Goal: Book appointment/travel/reservation

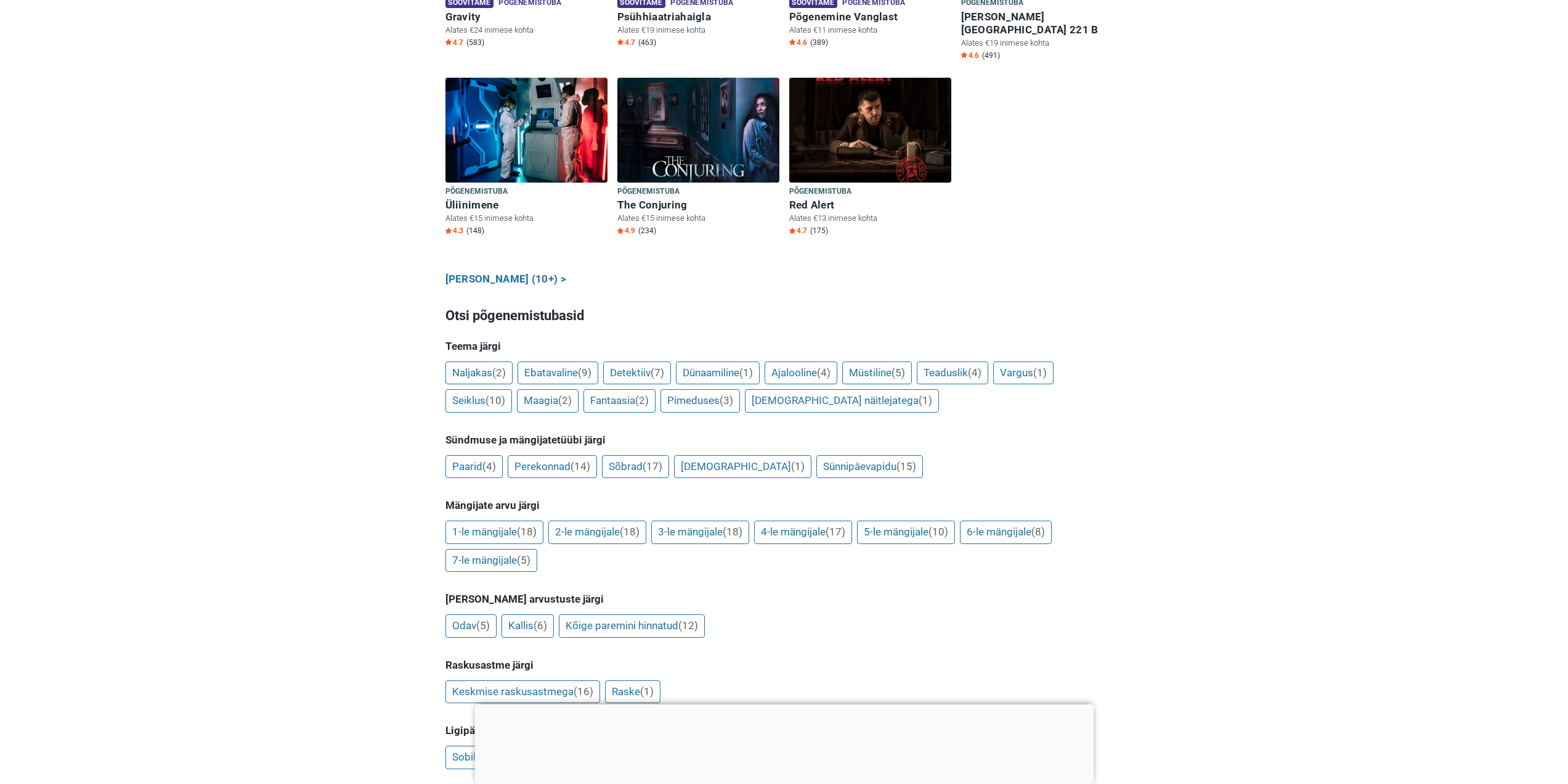
scroll to position [925, 0]
click at [489, 270] on link "[PERSON_NAME] (10+) >" at bounding box center [506, 278] width 121 height 16
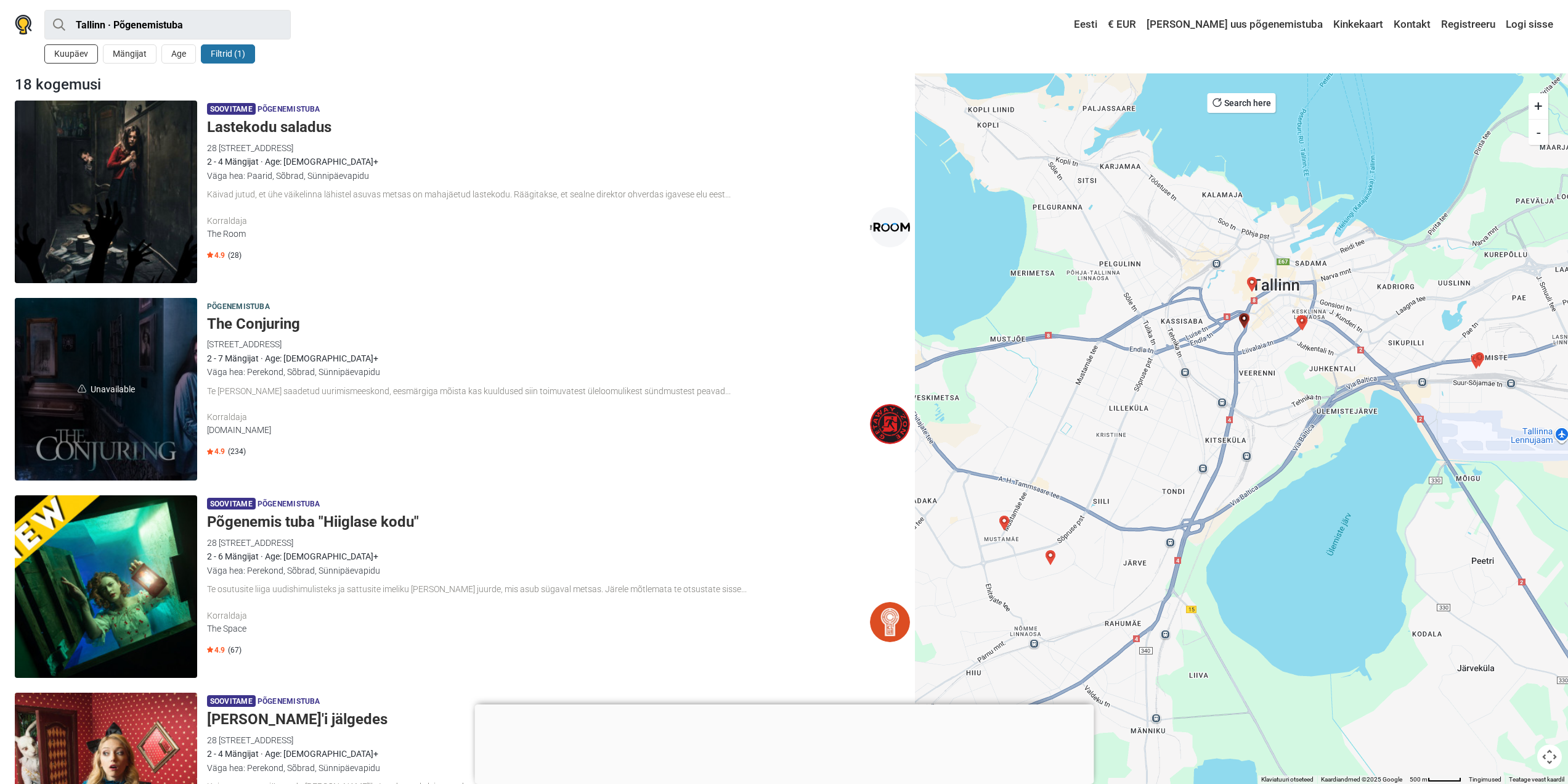
click at [82, 54] on button "Kuupäev" at bounding box center [72, 54] width 54 height 19
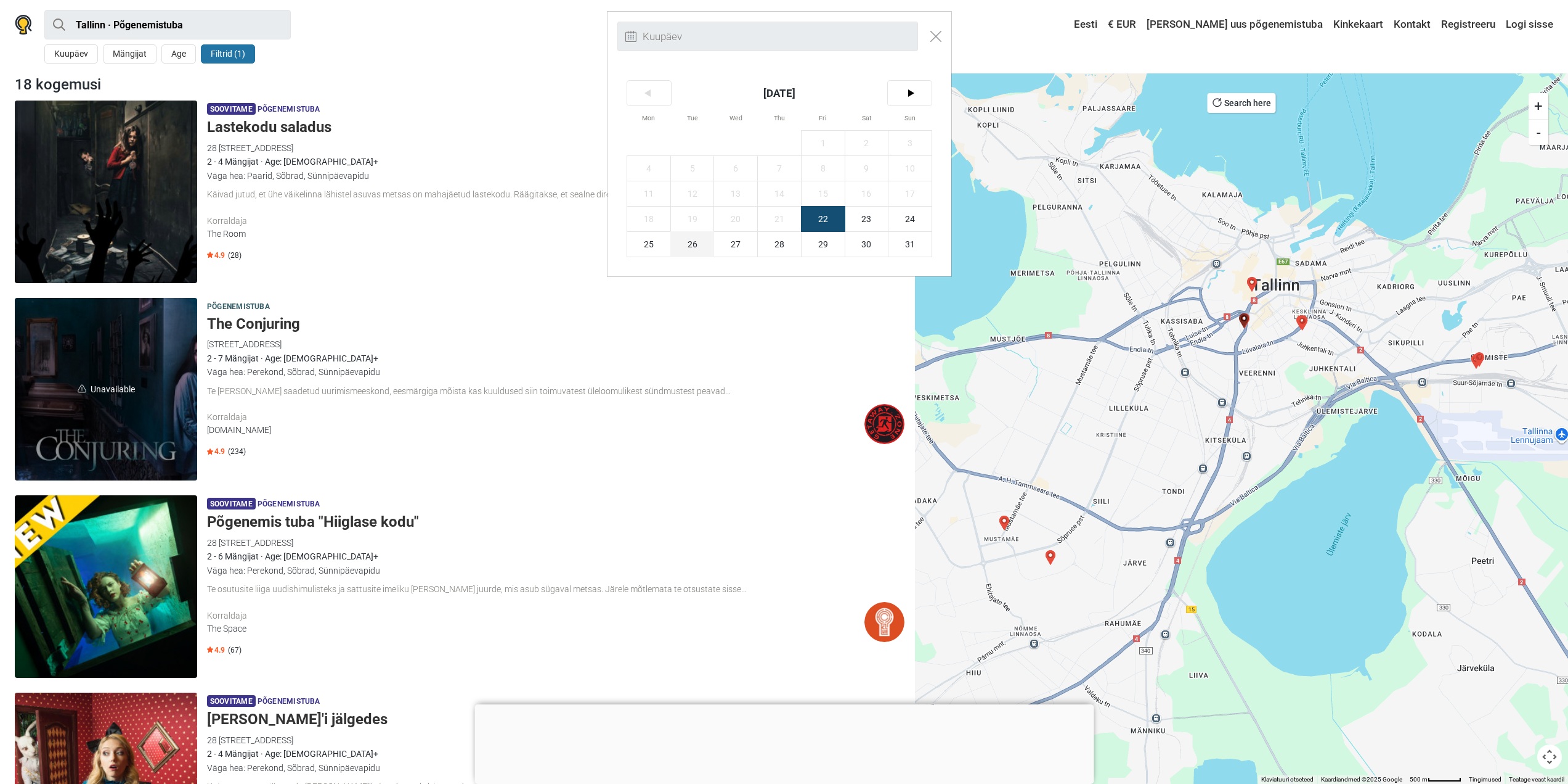
click at [701, 241] on span "26" at bounding box center [692, 244] width 43 height 25
type input "26. august (T)"
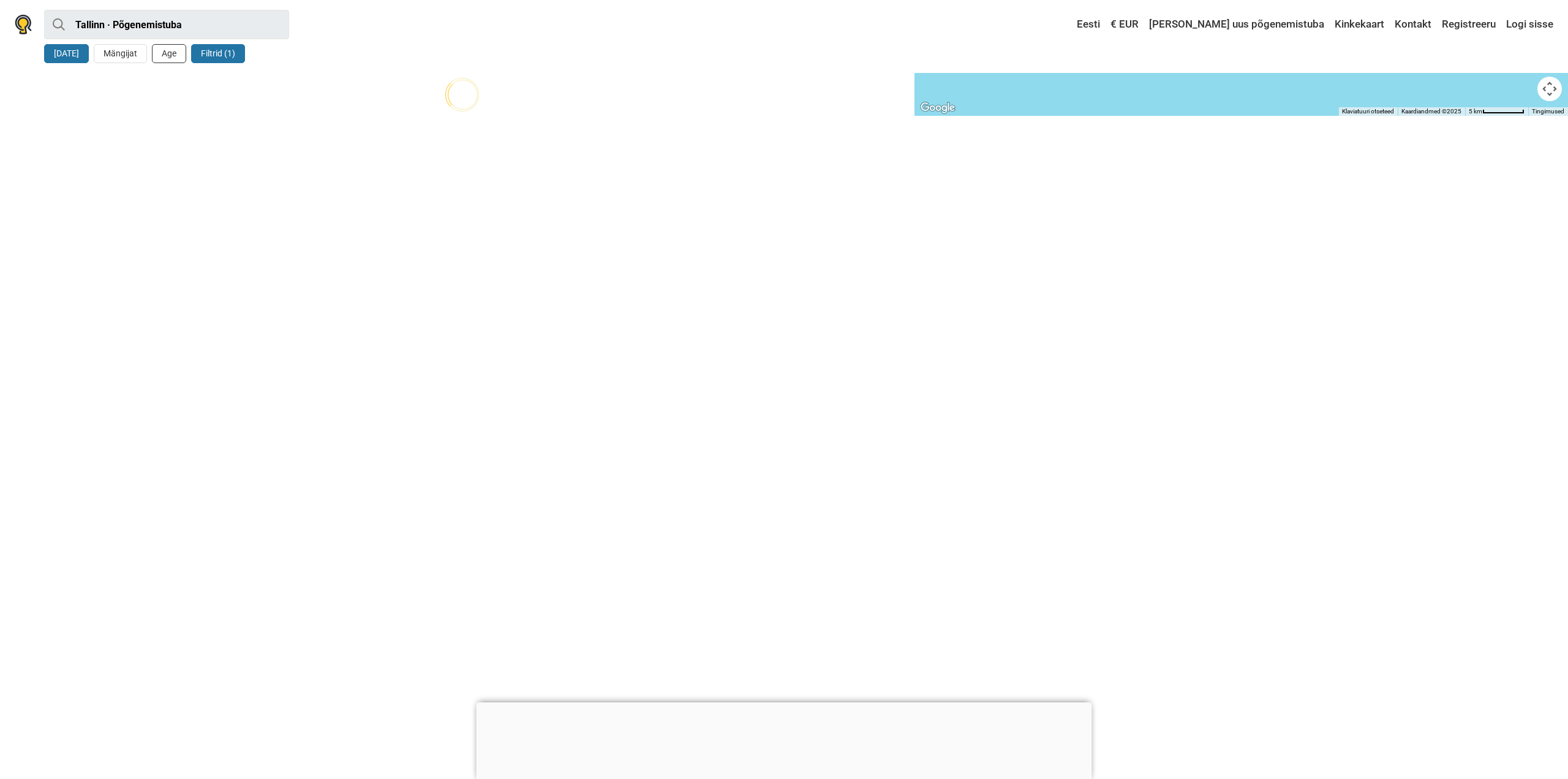
click at [158, 59] on button "Age" at bounding box center [169, 53] width 35 height 19
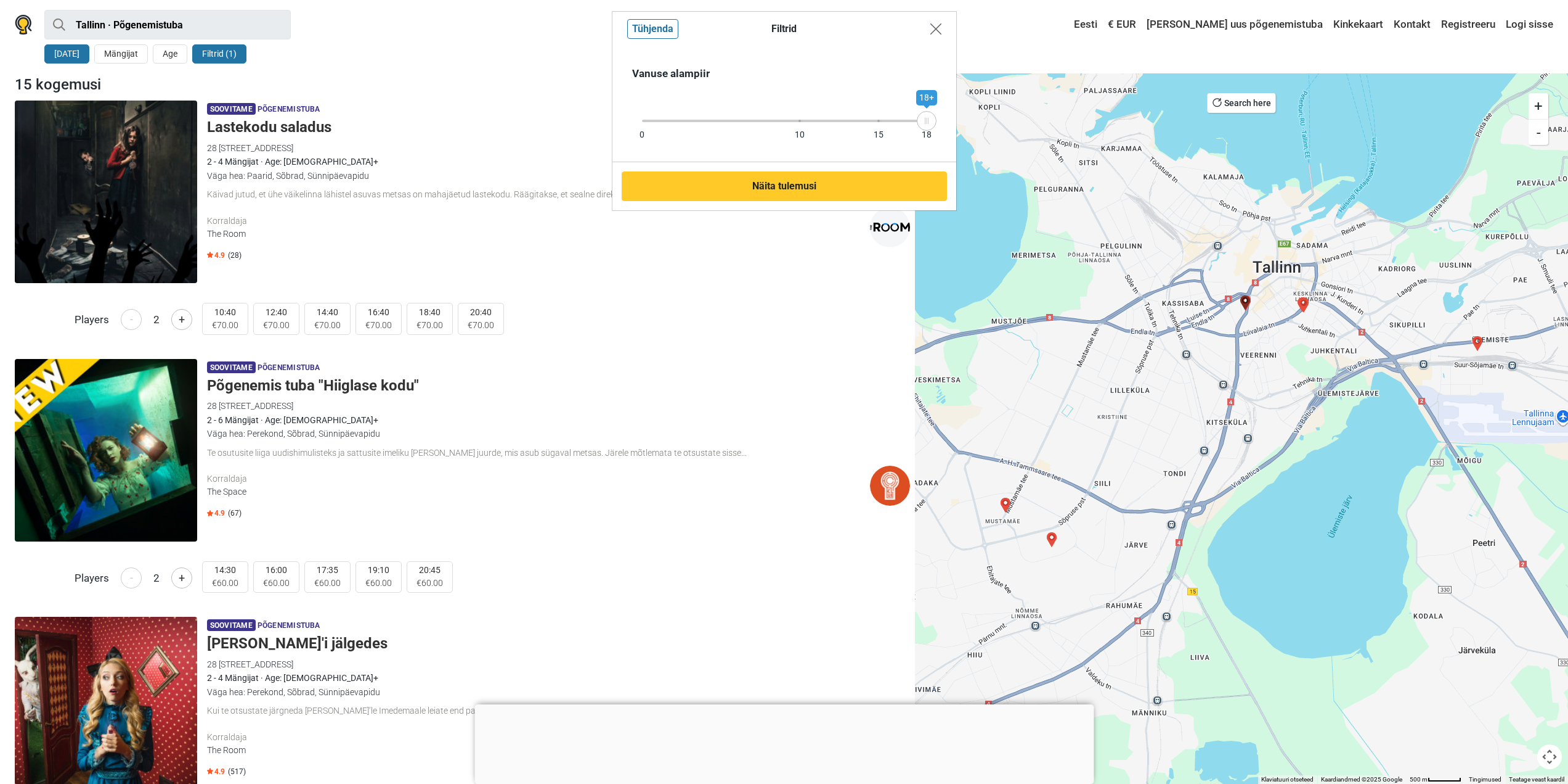
click at [932, 34] on img "Close modal" at bounding box center [936, 29] width 11 height 11
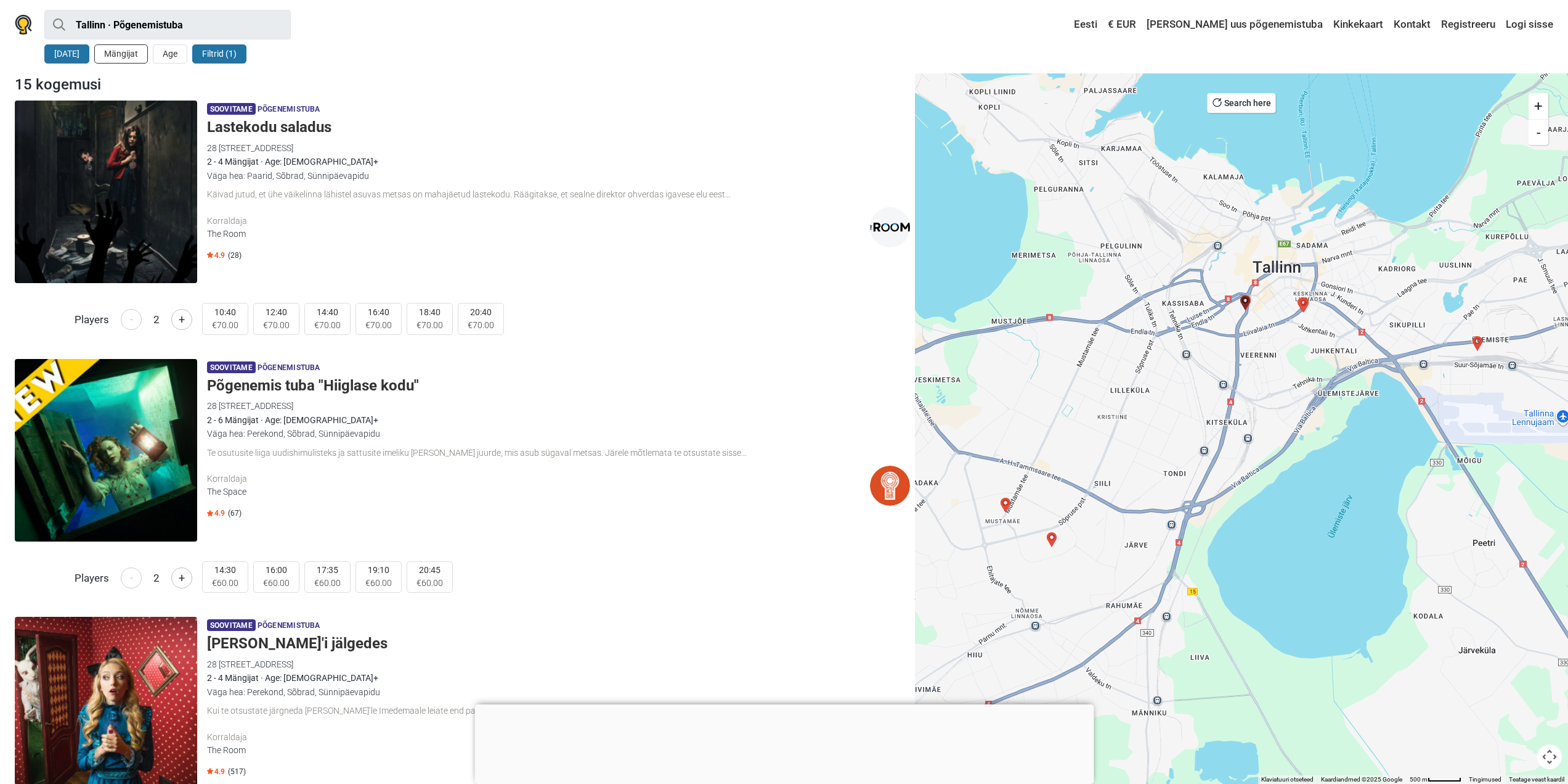
click at [135, 61] on button "Mängijat" at bounding box center [121, 54] width 54 height 19
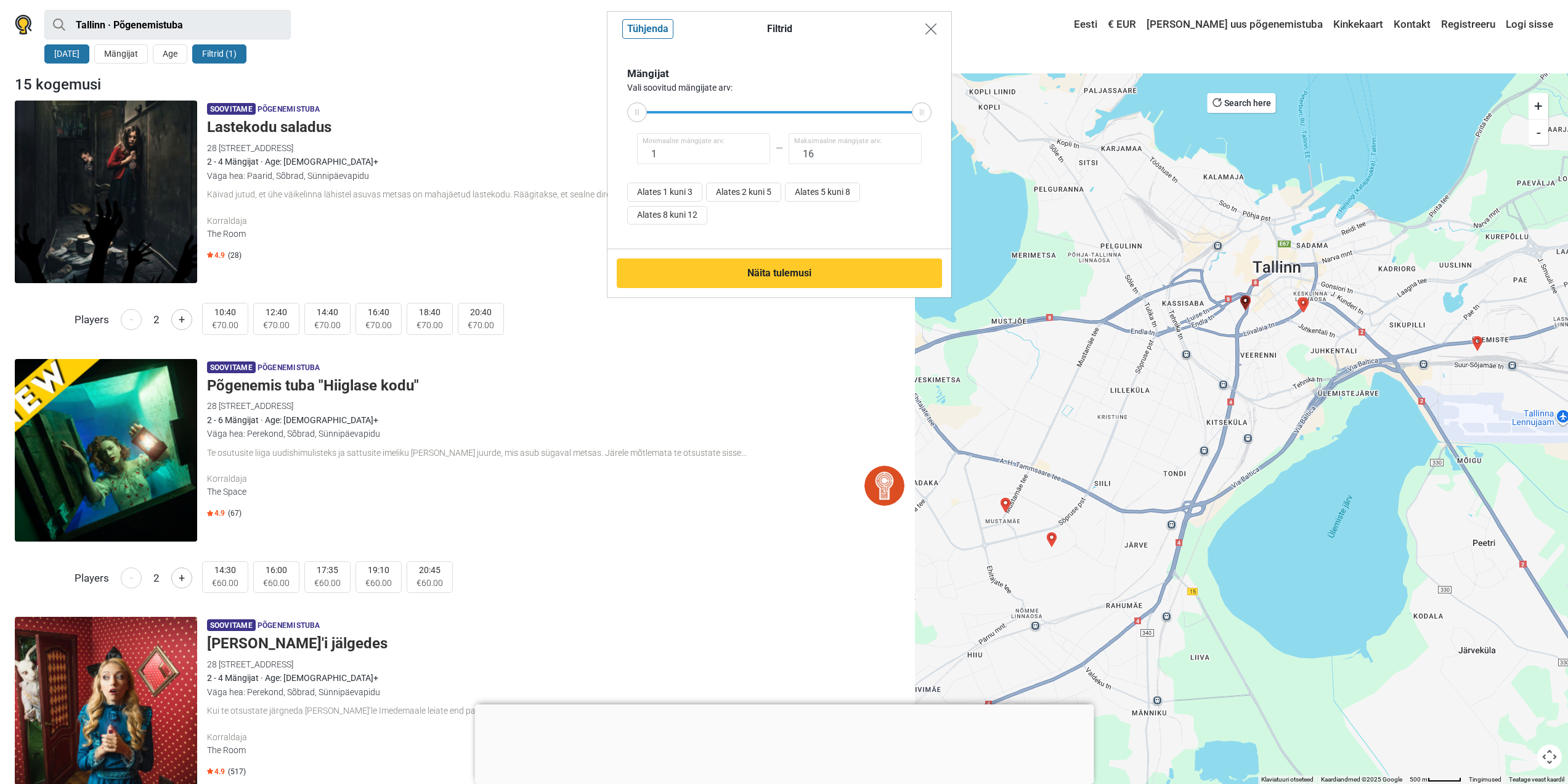
click at [928, 35] on button "Close modal" at bounding box center [932, 29] width 24 height 24
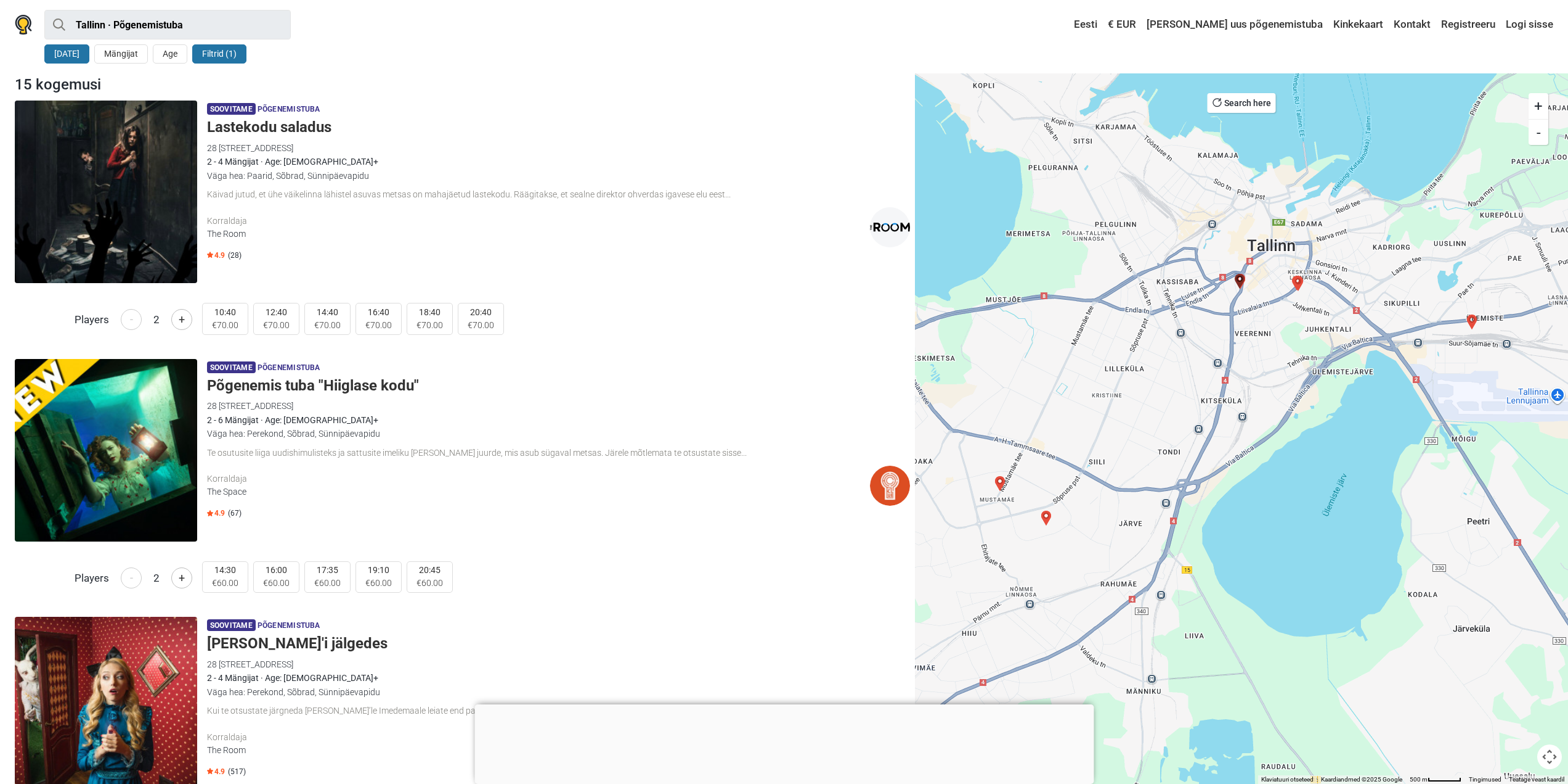
drag, startPoint x: 1153, startPoint y: 555, endPoint x: 1148, endPoint y: 532, distance: 23.5
click at [1148, 532] on div at bounding box center [1241, 429] width 653 height 710
click at [1046, 519] on img "Võlurite kool" at bounding box center [1046, 517] width 15 height 15
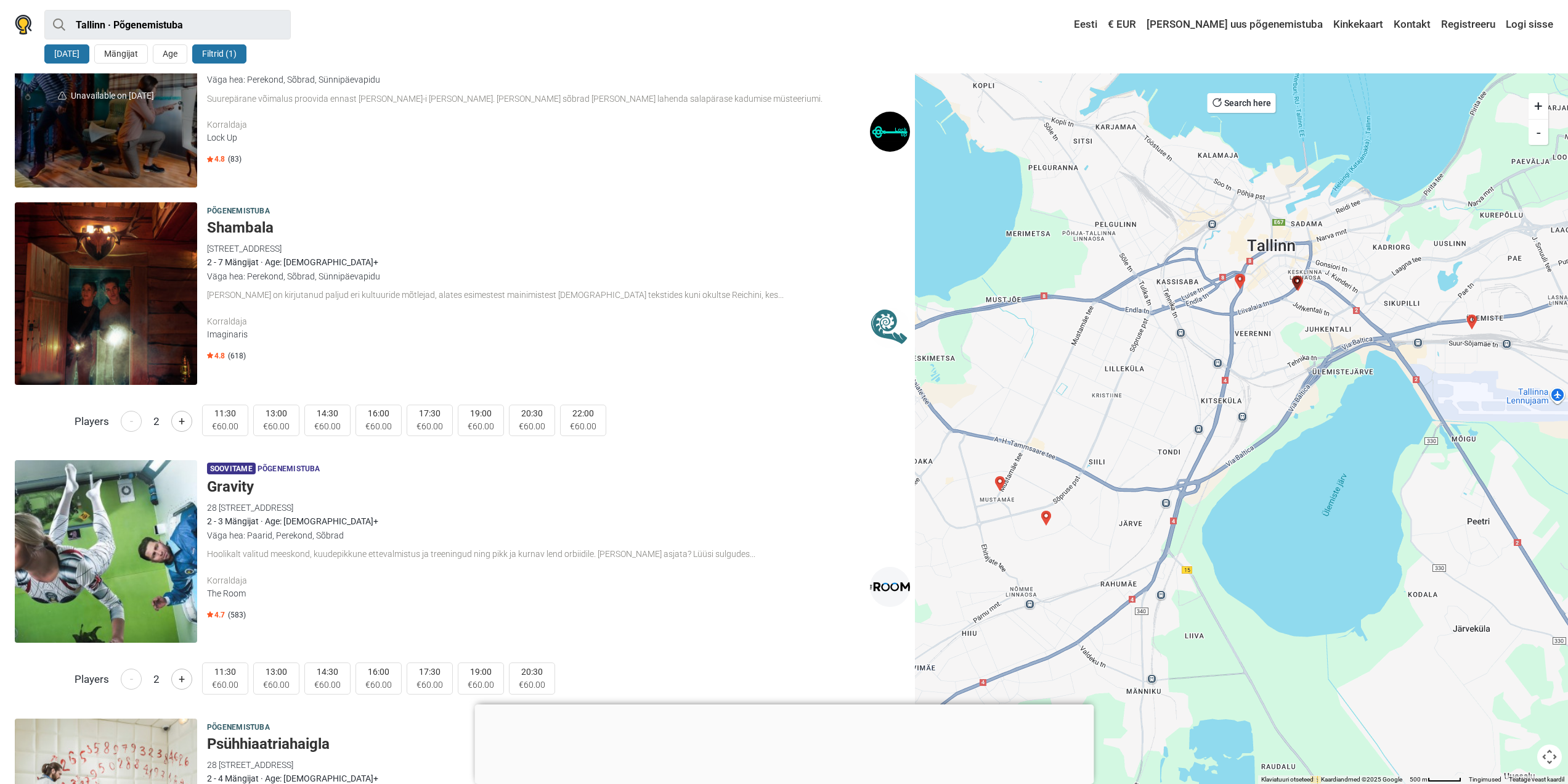
scroll to position [1302, 0]
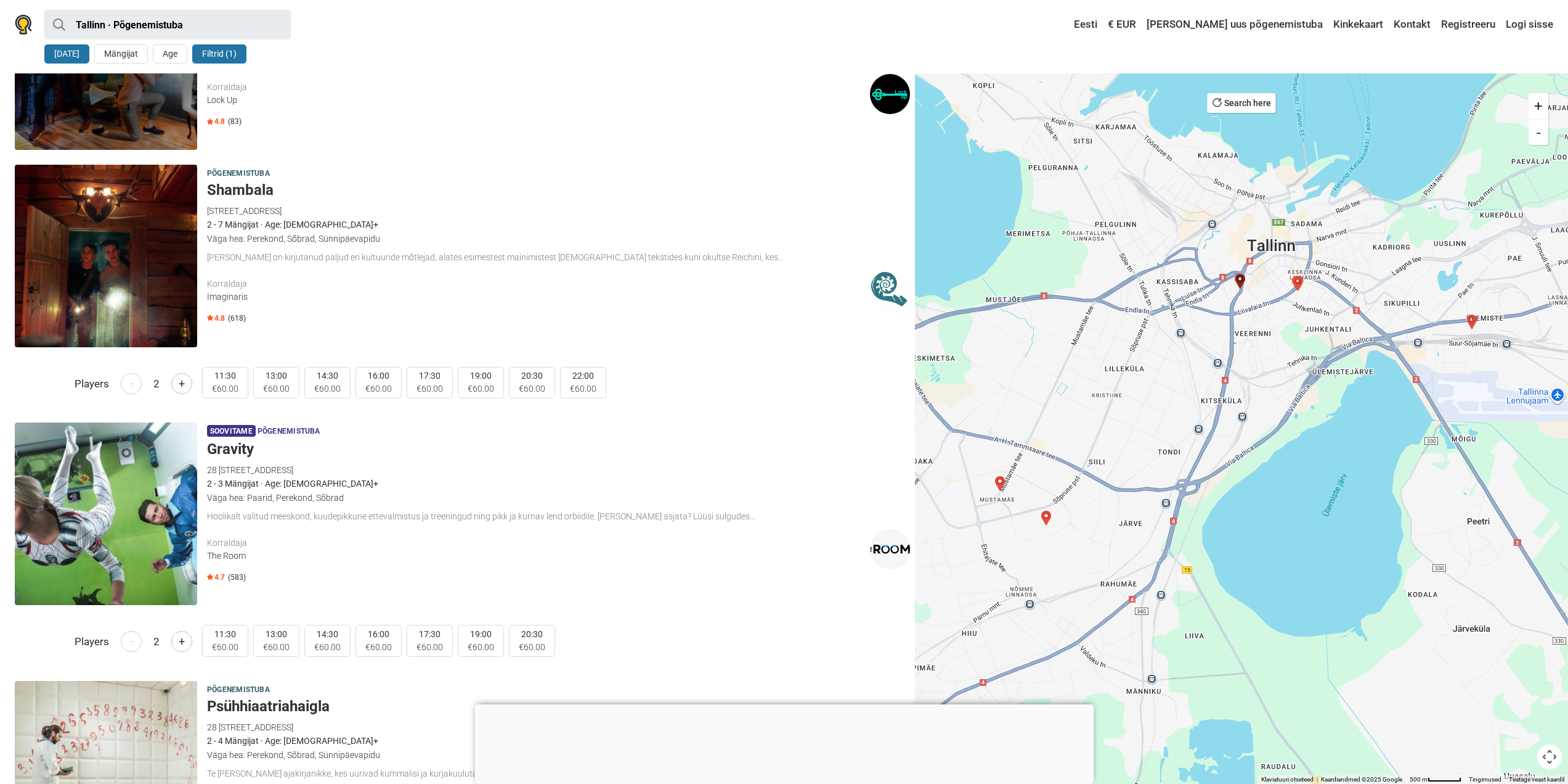
click at [776, 704] on div at bounding box center [784, 704] width 619 height 0
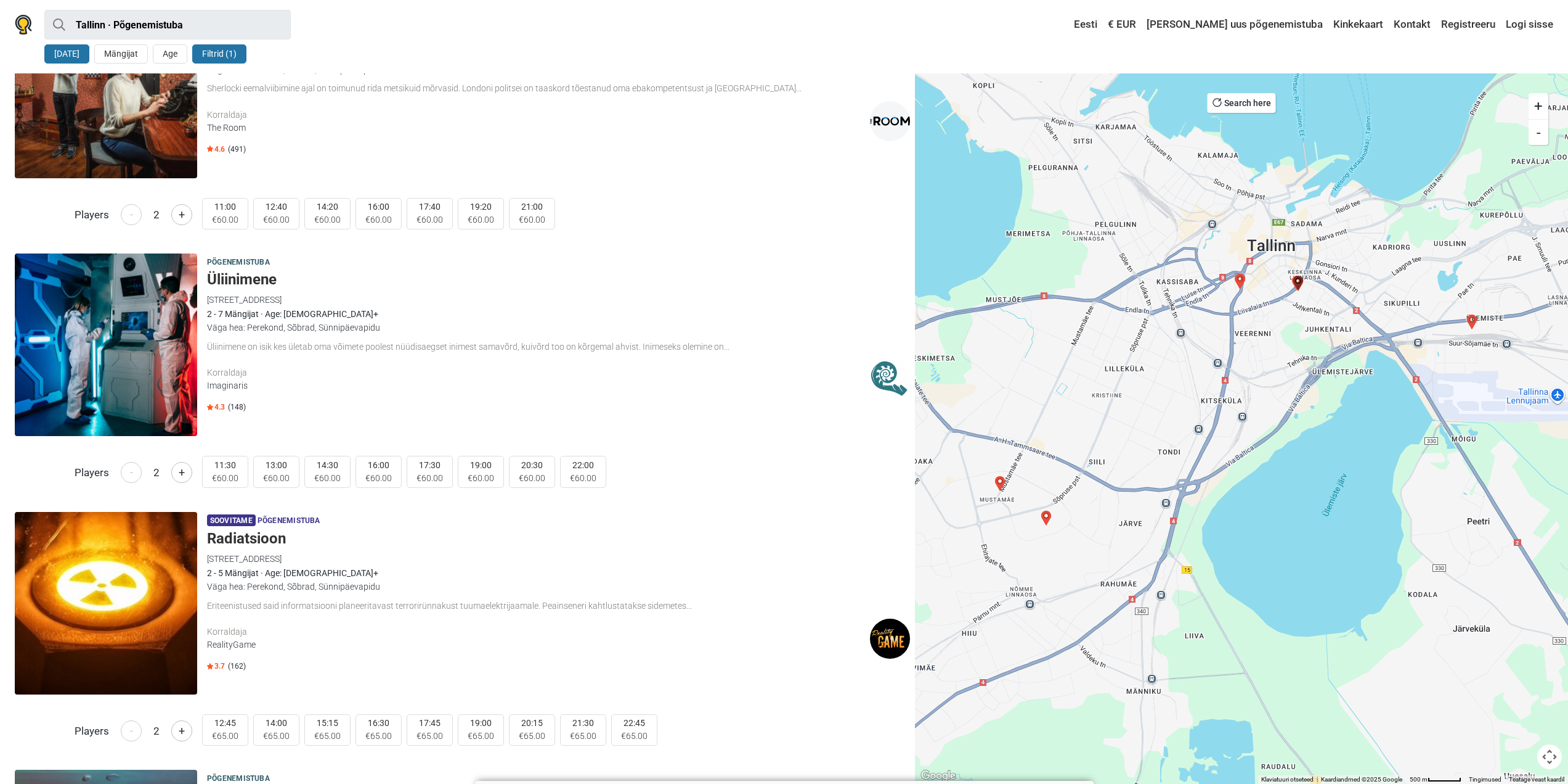
scroll to position [2536, 0]
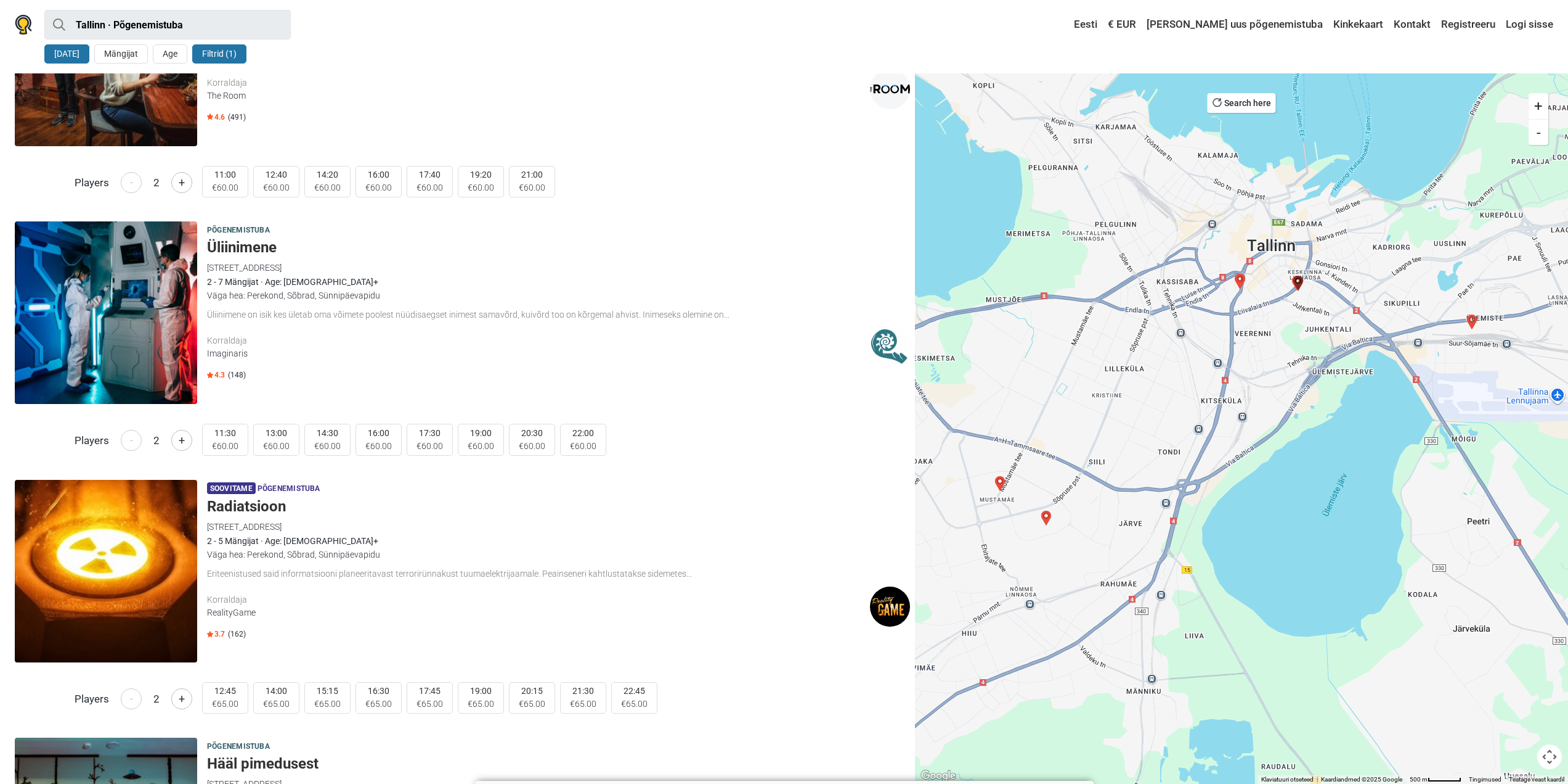
click at [214, 376] on span "4.3" at bounding box center [216, 375] width 18 height 10
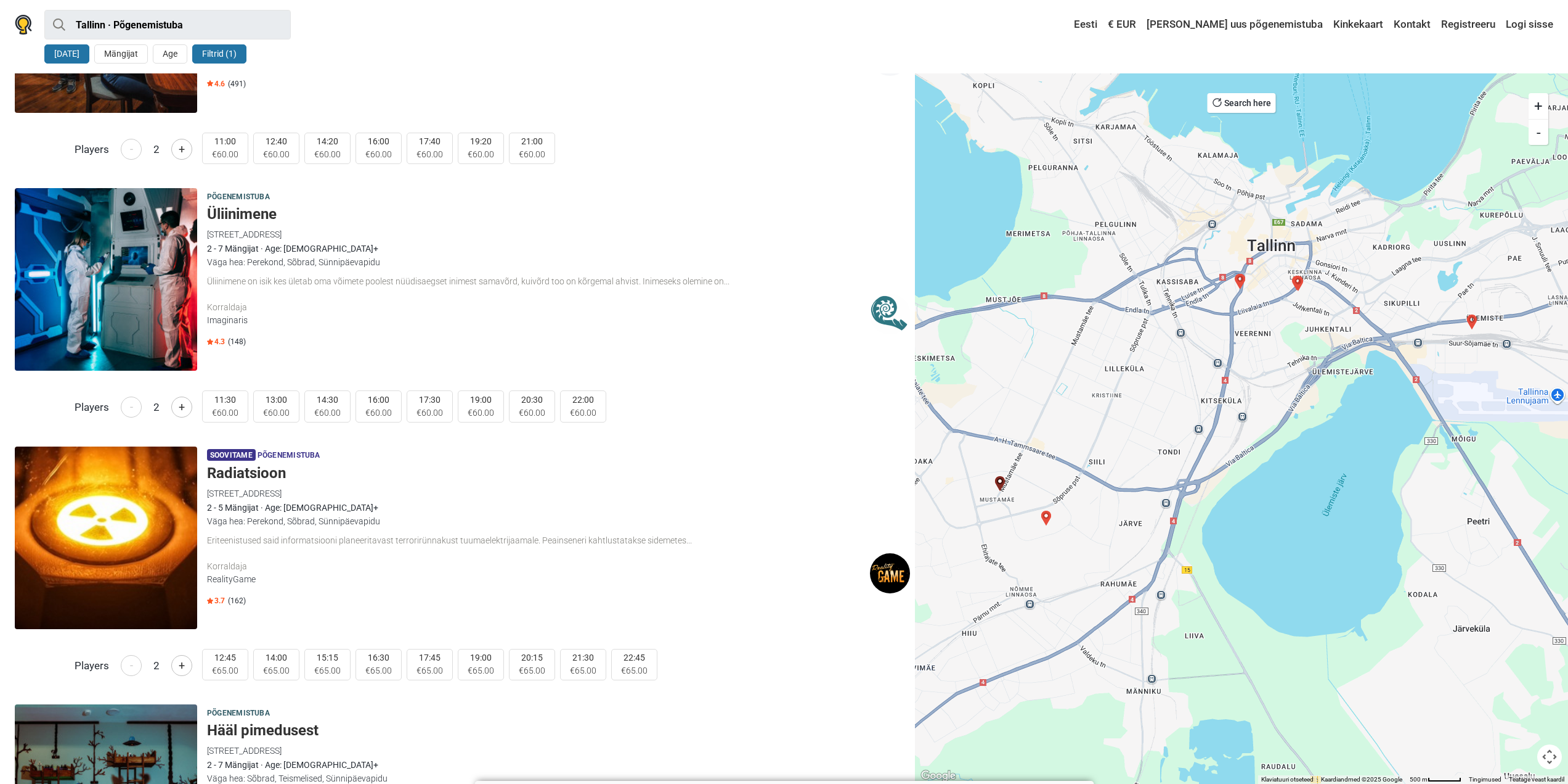
scroll to position [2659, 0]
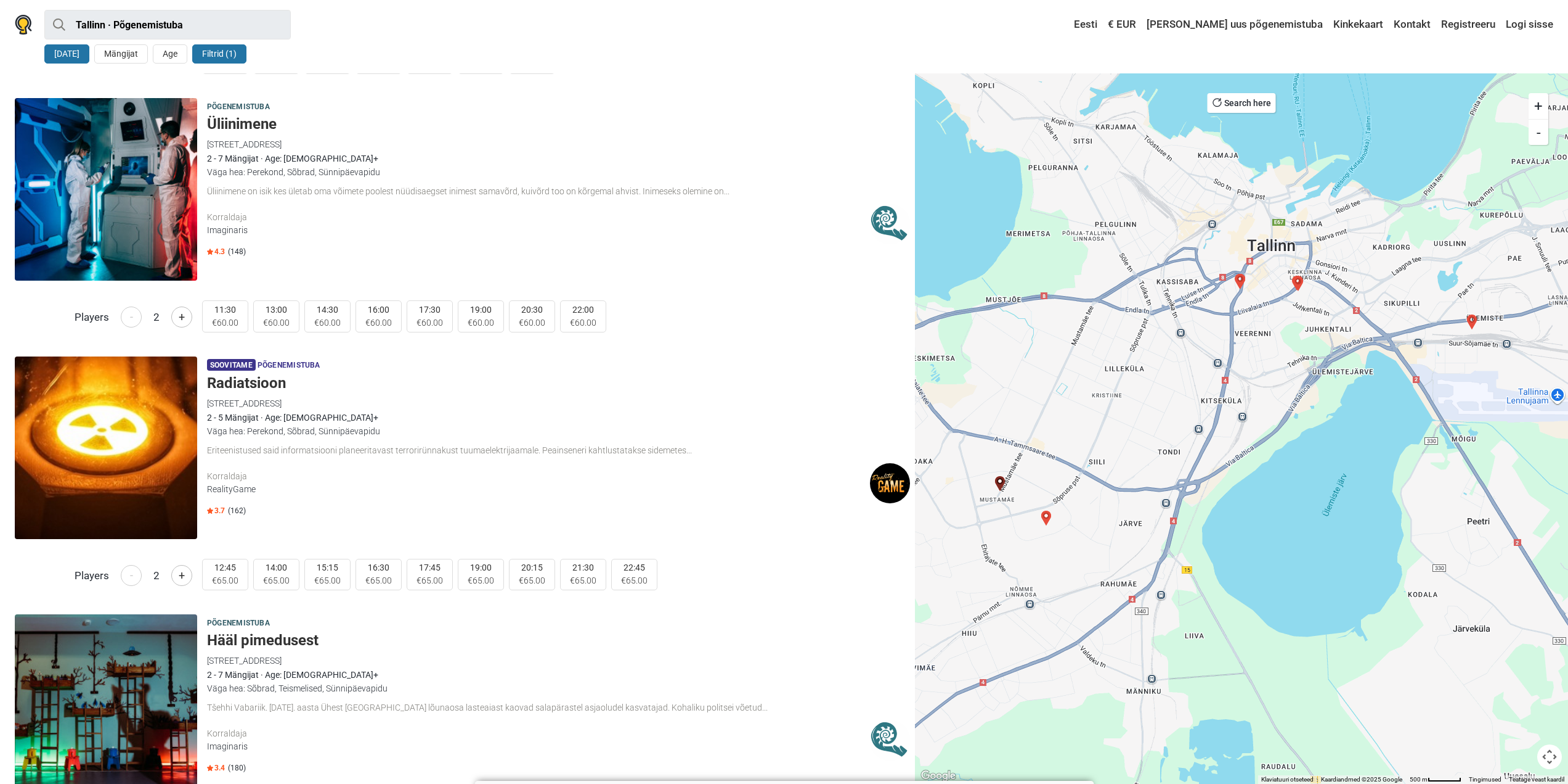
click at [299, 421] on div "2 - 5 Mängijat · Age: 7+" at bounding box center [558, 418] width 703 height 14
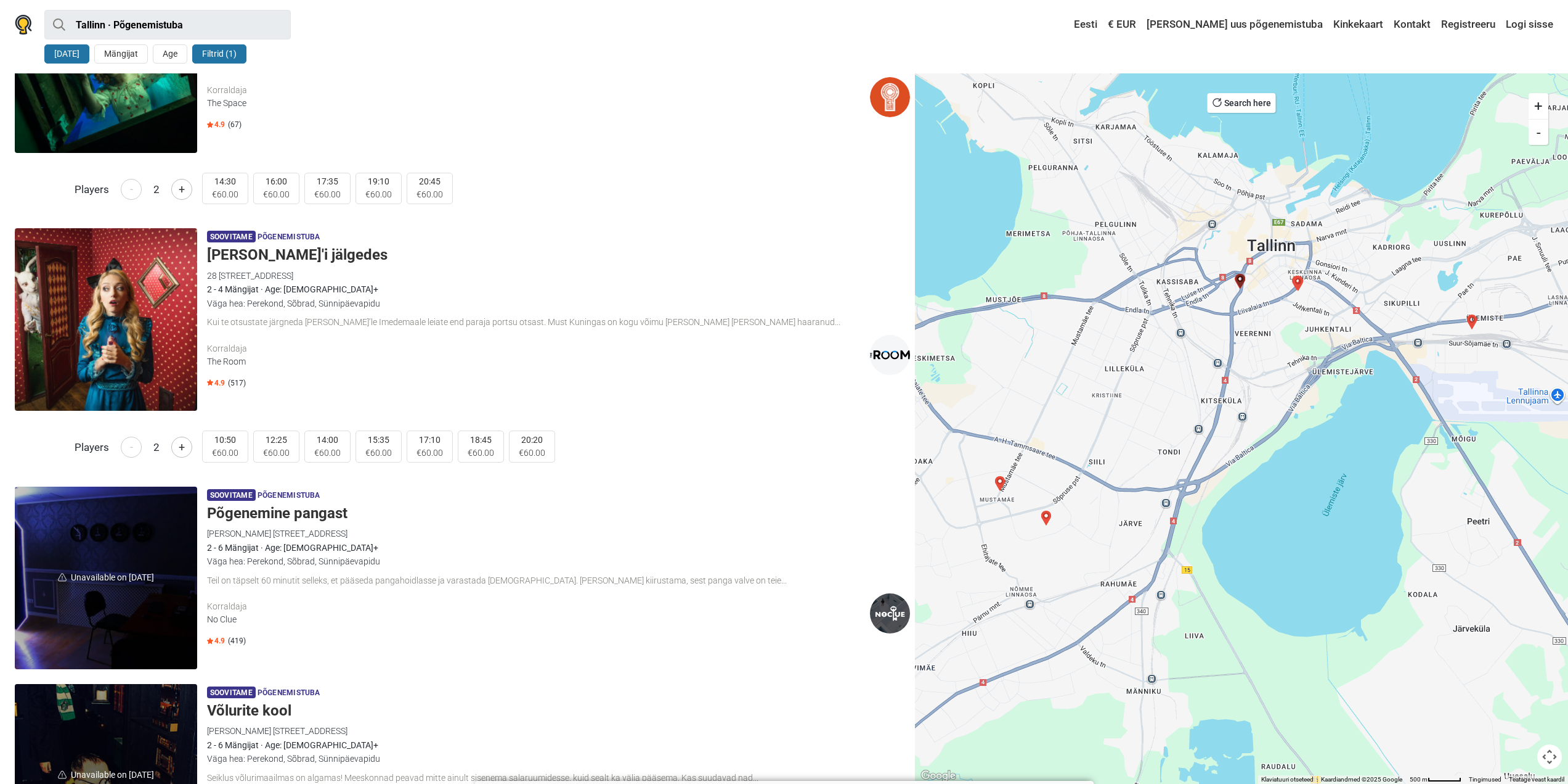
scroll to position [392, 0]
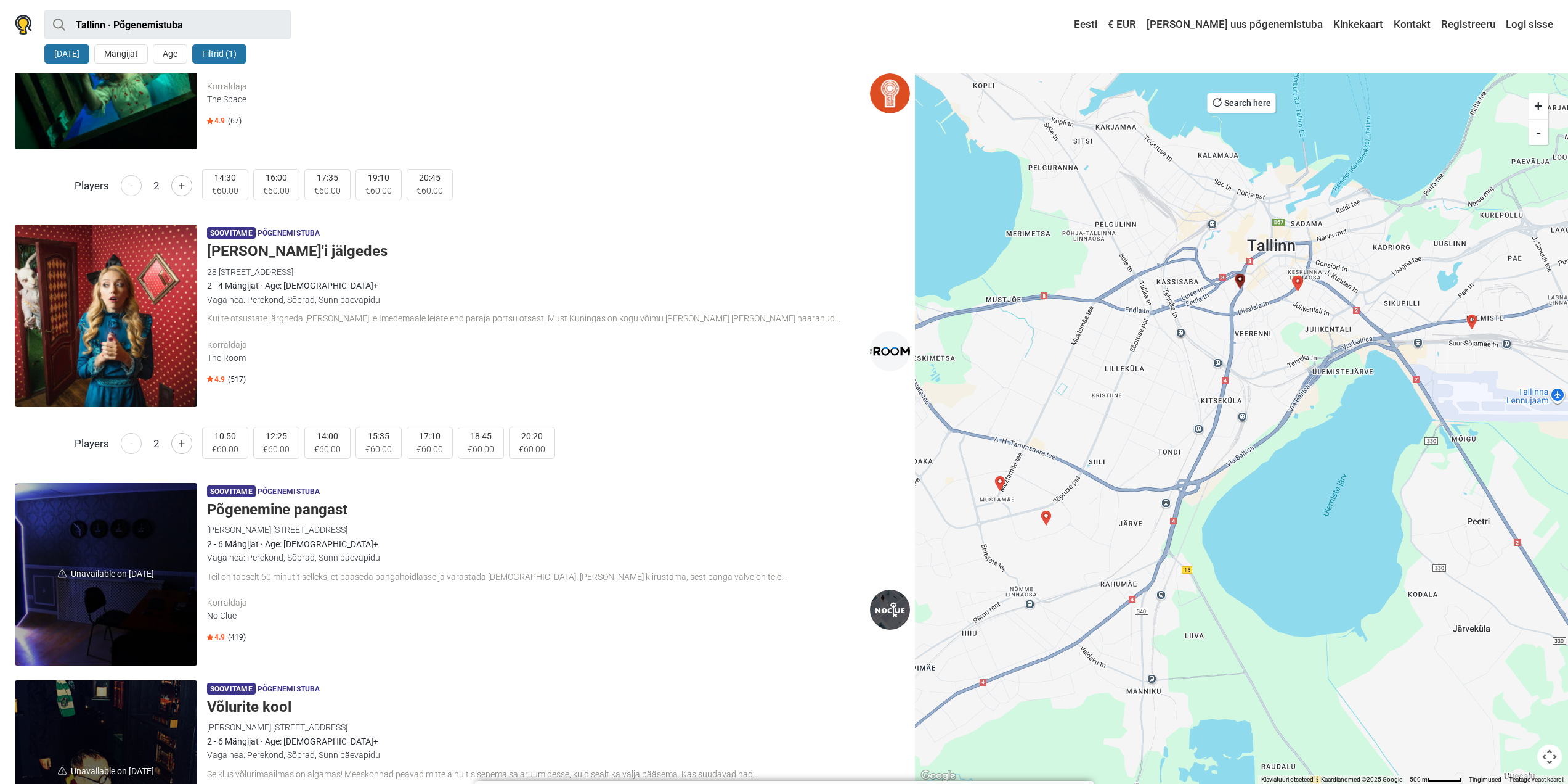
click at [271, 267] on div "28 [STREET_ADDRESS]" at bounding box center [558, 273] width 703 height 14
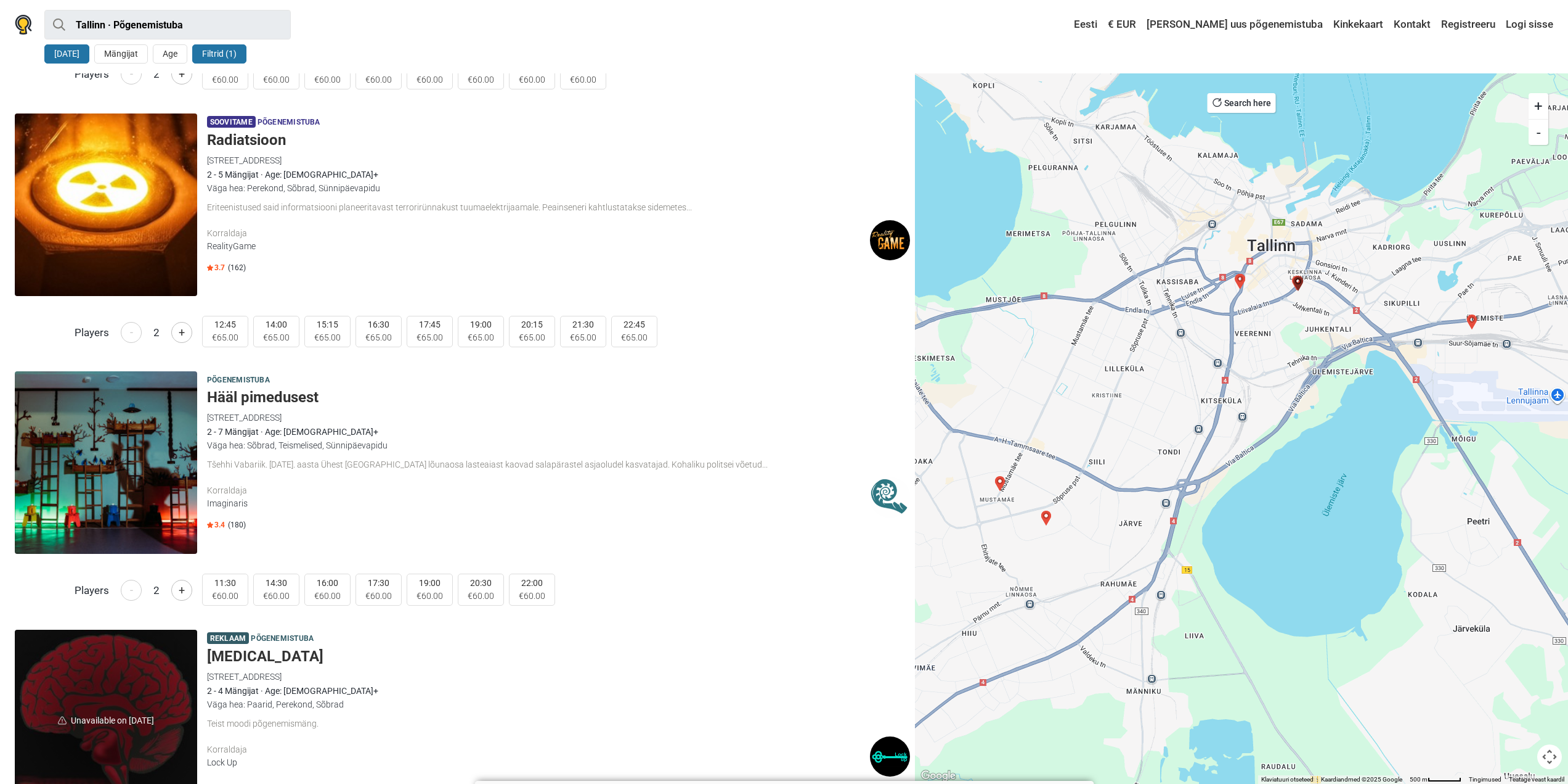
scroll to position [2920, 0]
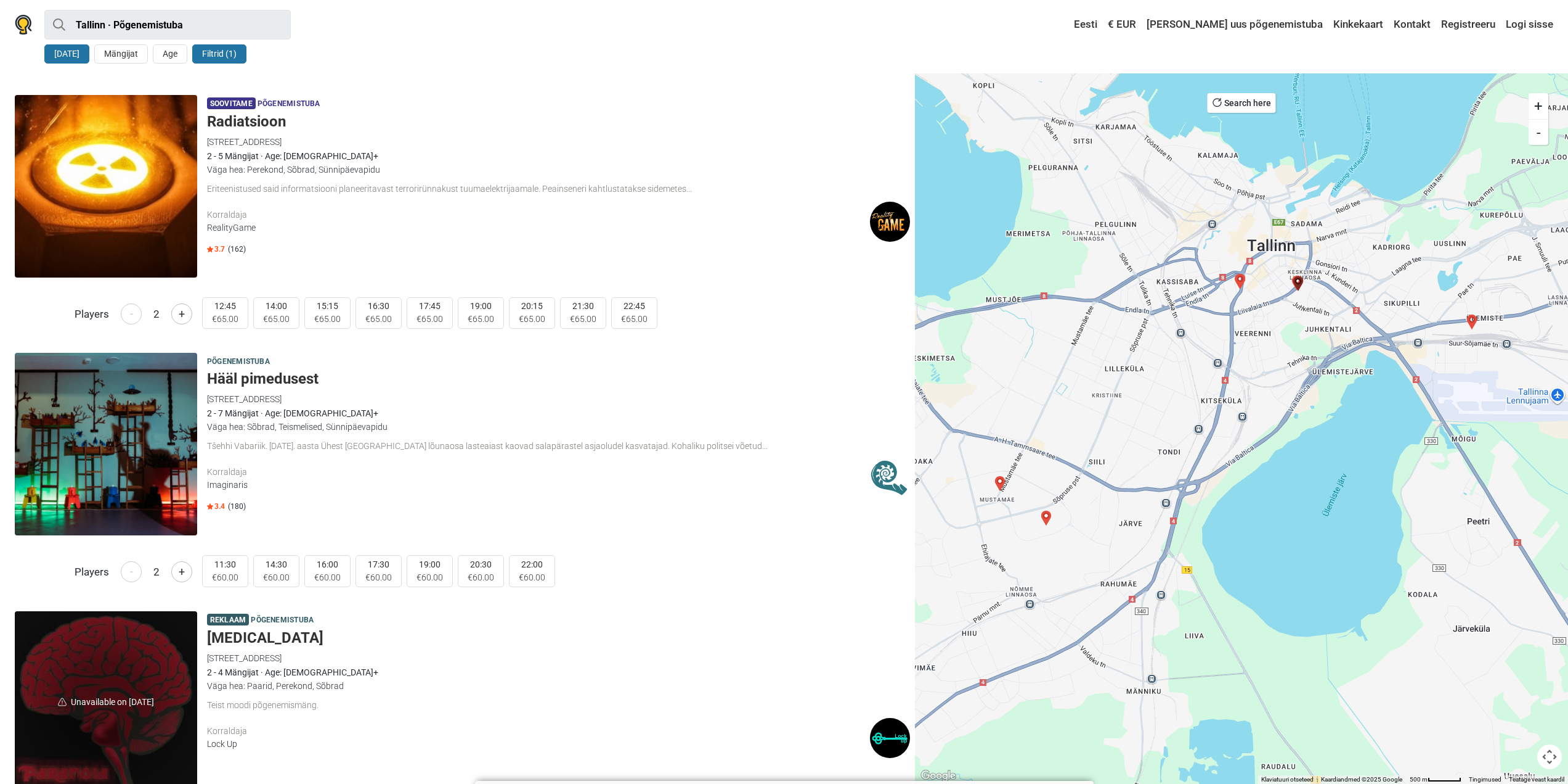
click at [315, 475] on div "Korraldaja" at bounding box center [538, 472] width 663 height 13
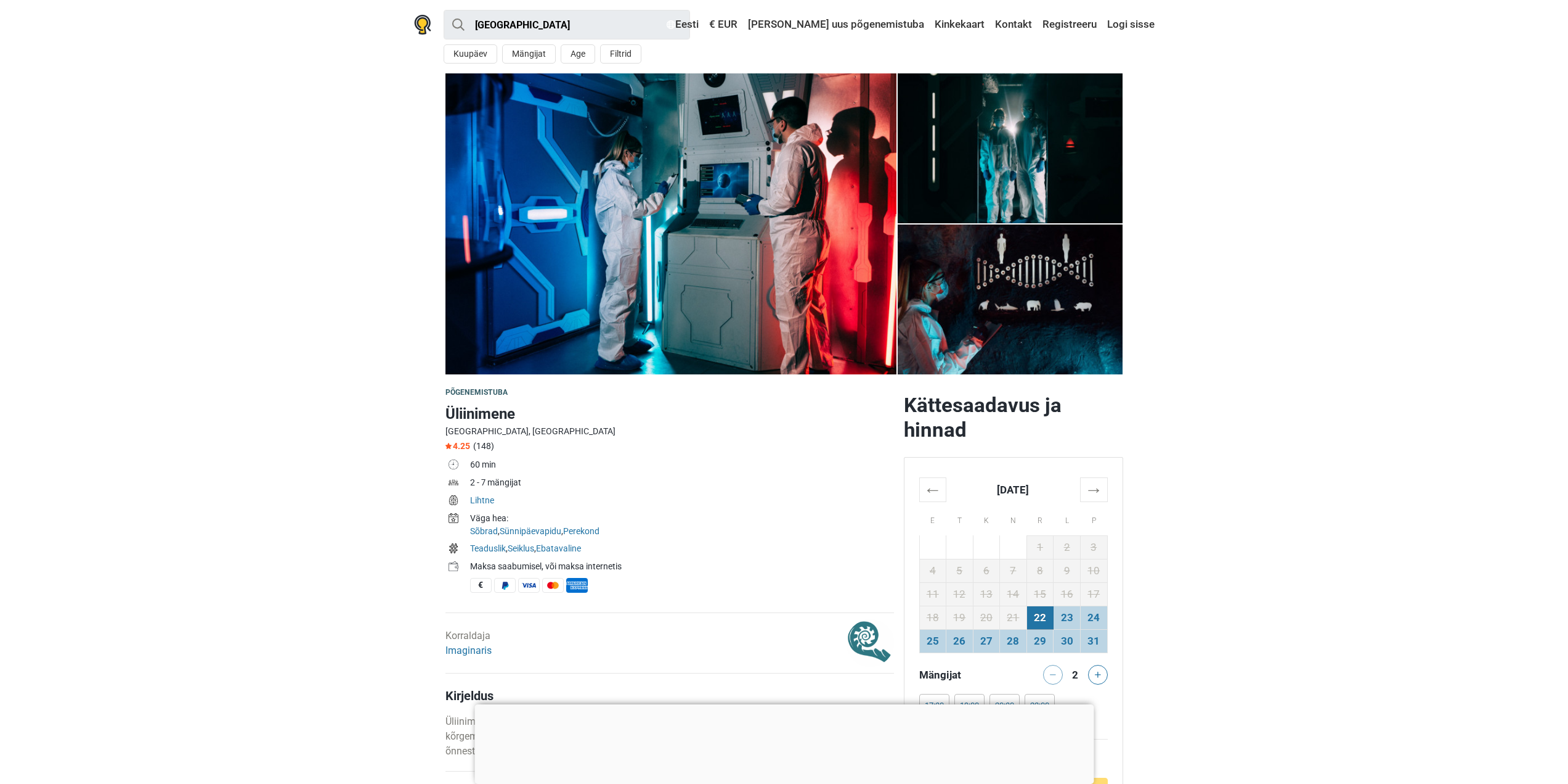
click at [786, 704] on div at bounding box center [784, 704] width 619 height 0
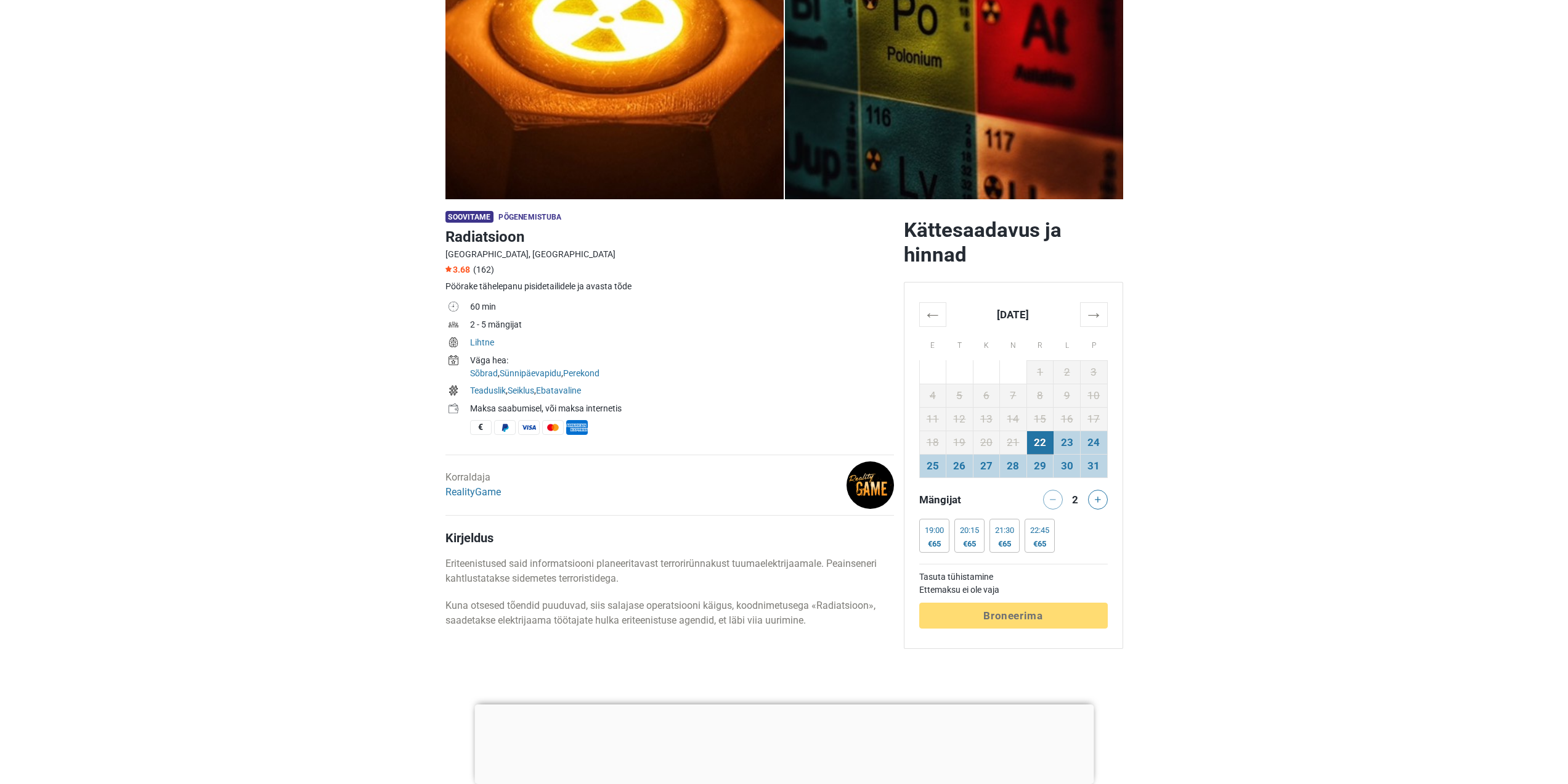
scroll to position [185, 0]
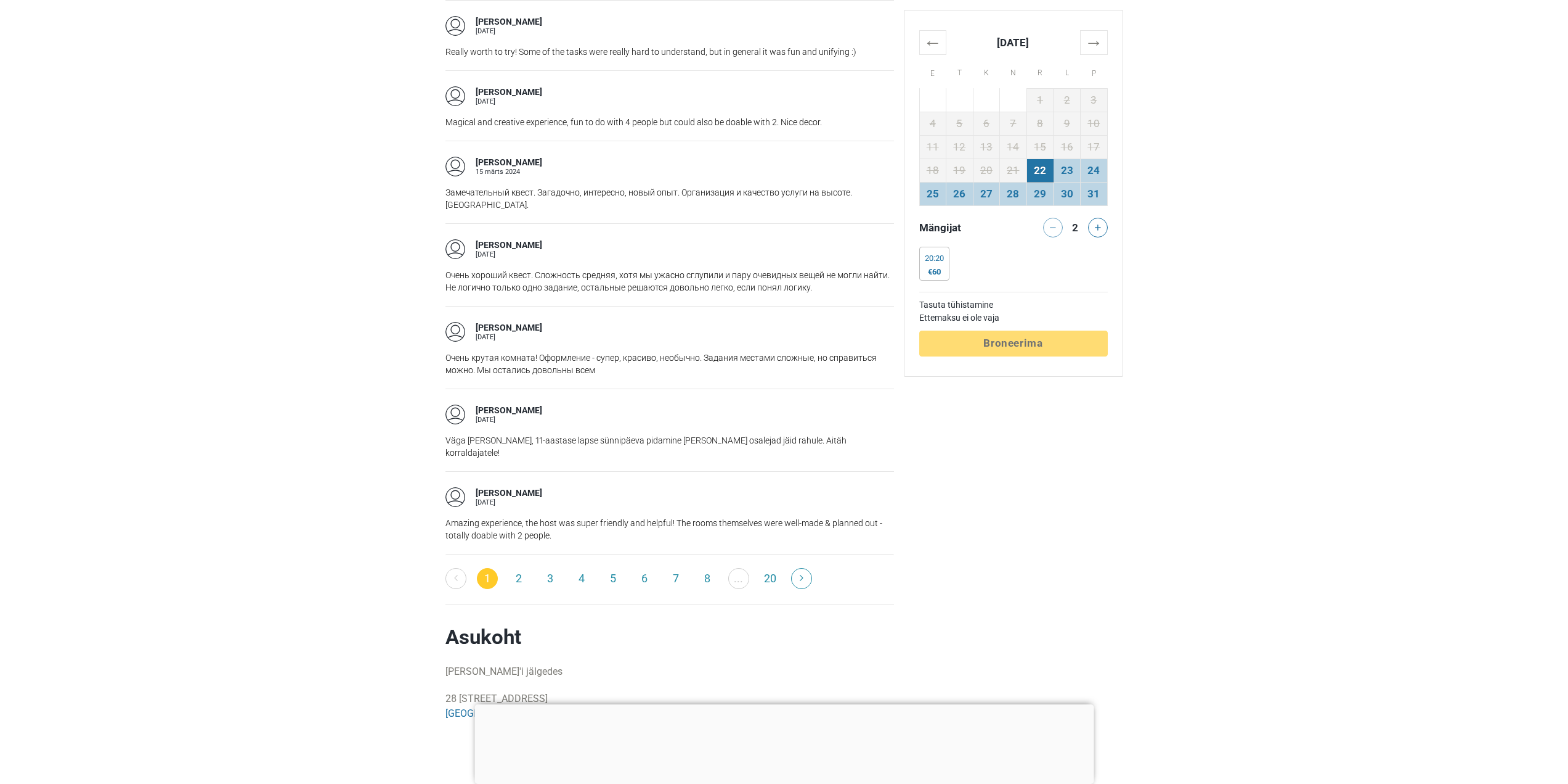
scroll to position [1727, 0]
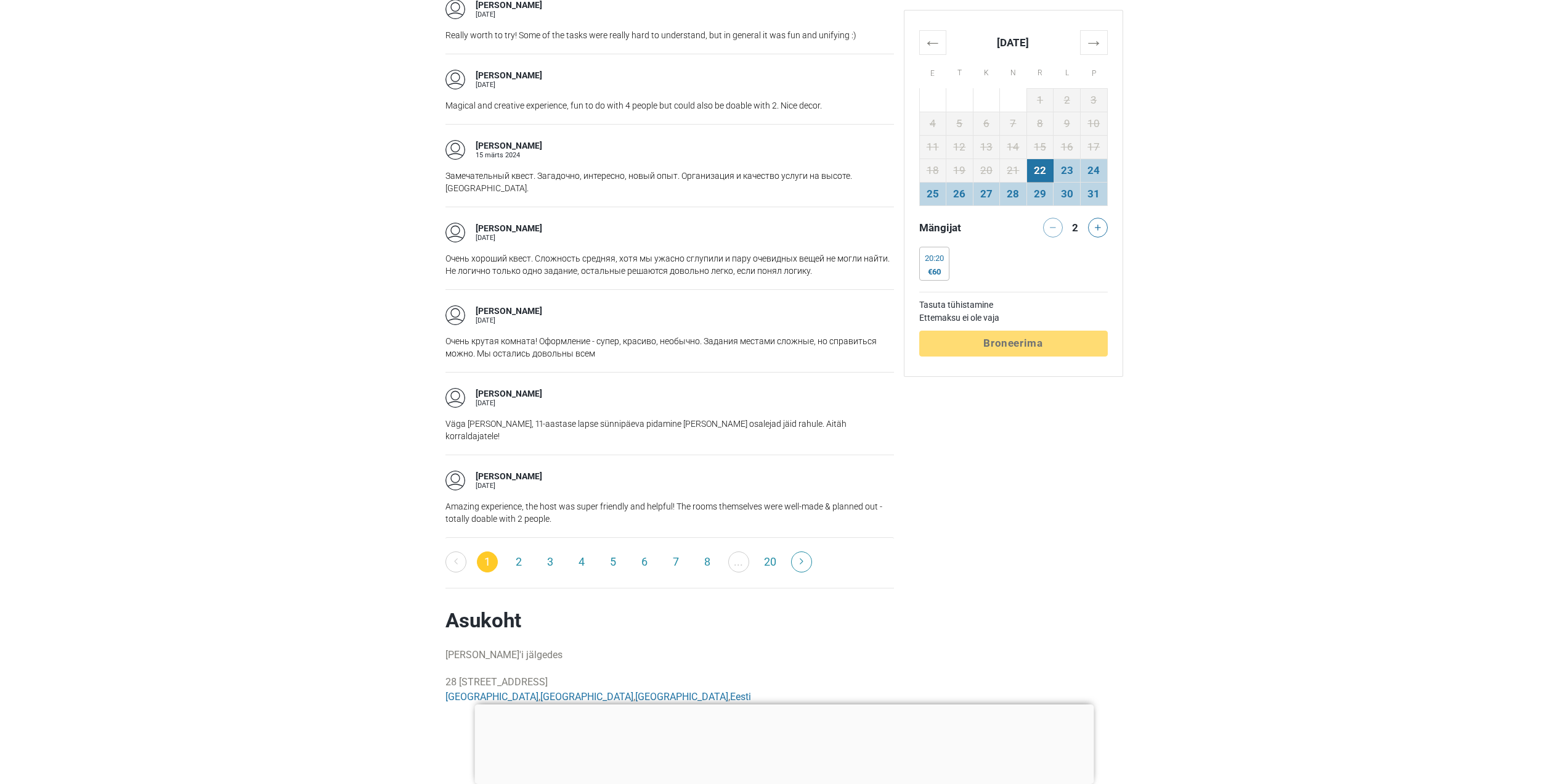
click at [513, 551] on link "2" at bounding box center [518, 561] width 21 height 21
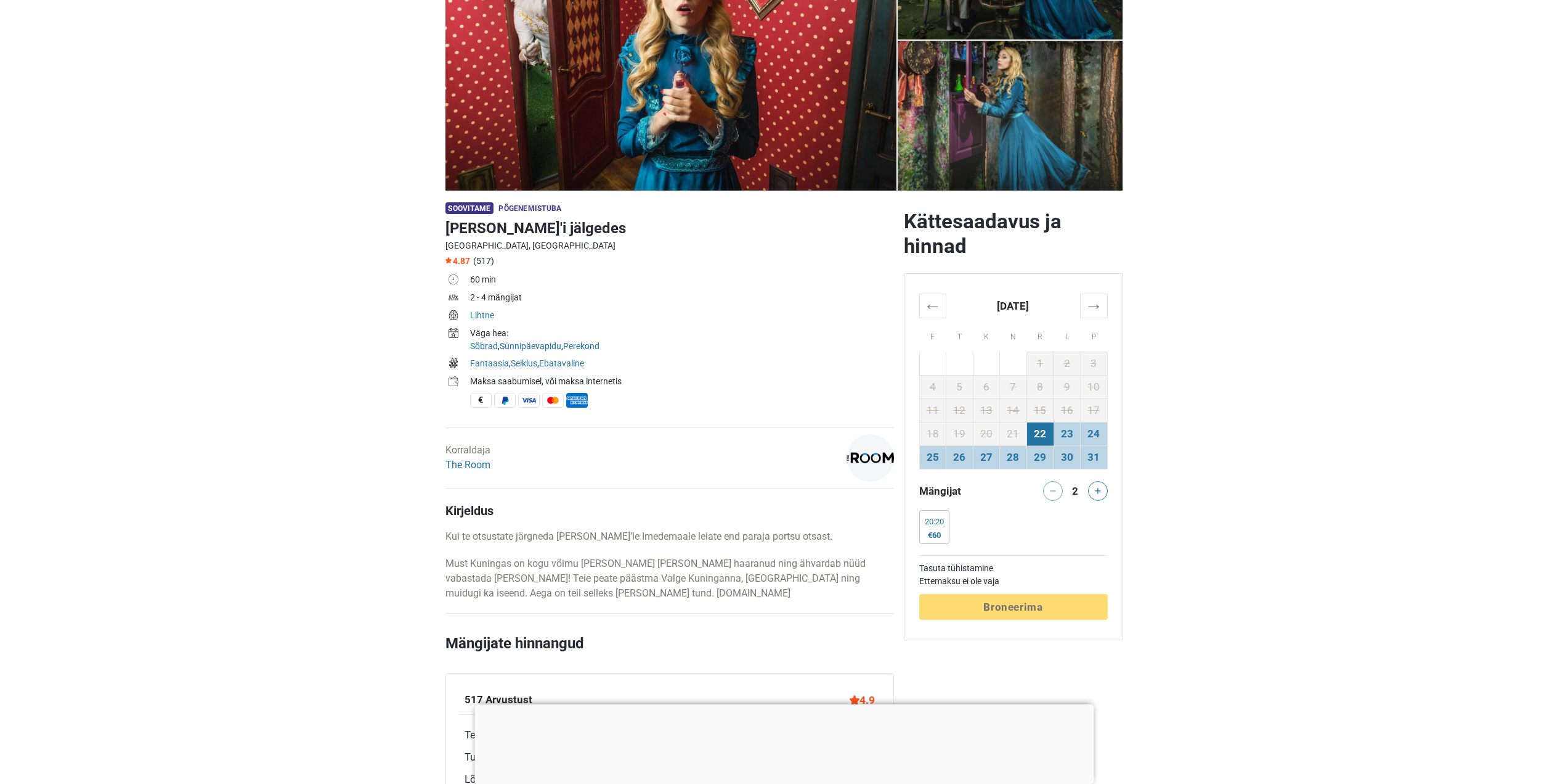
scroll to position [0, 0]
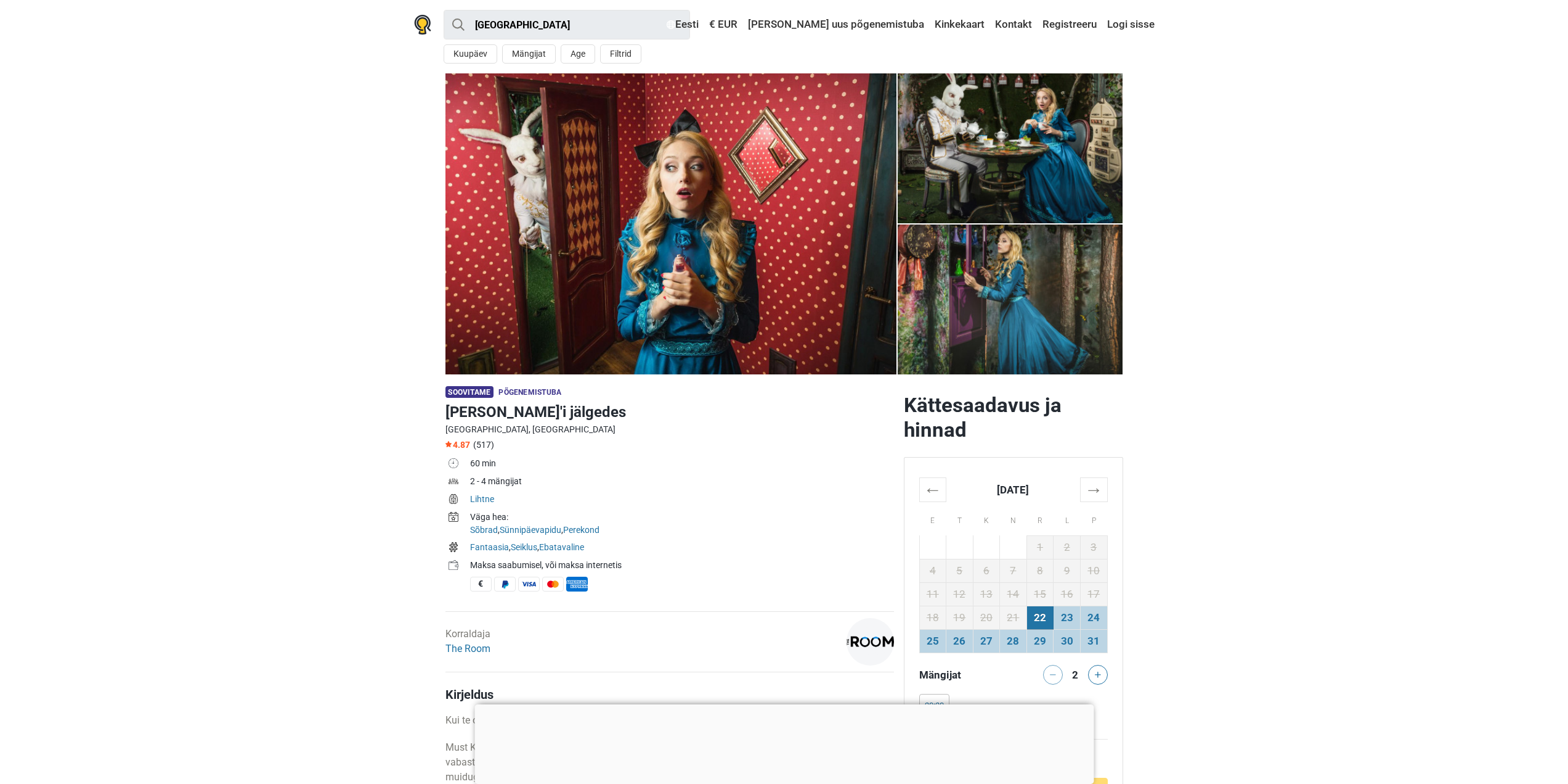
click at [708, 228] on img at bounding box center [671, 224] width 451 height 300
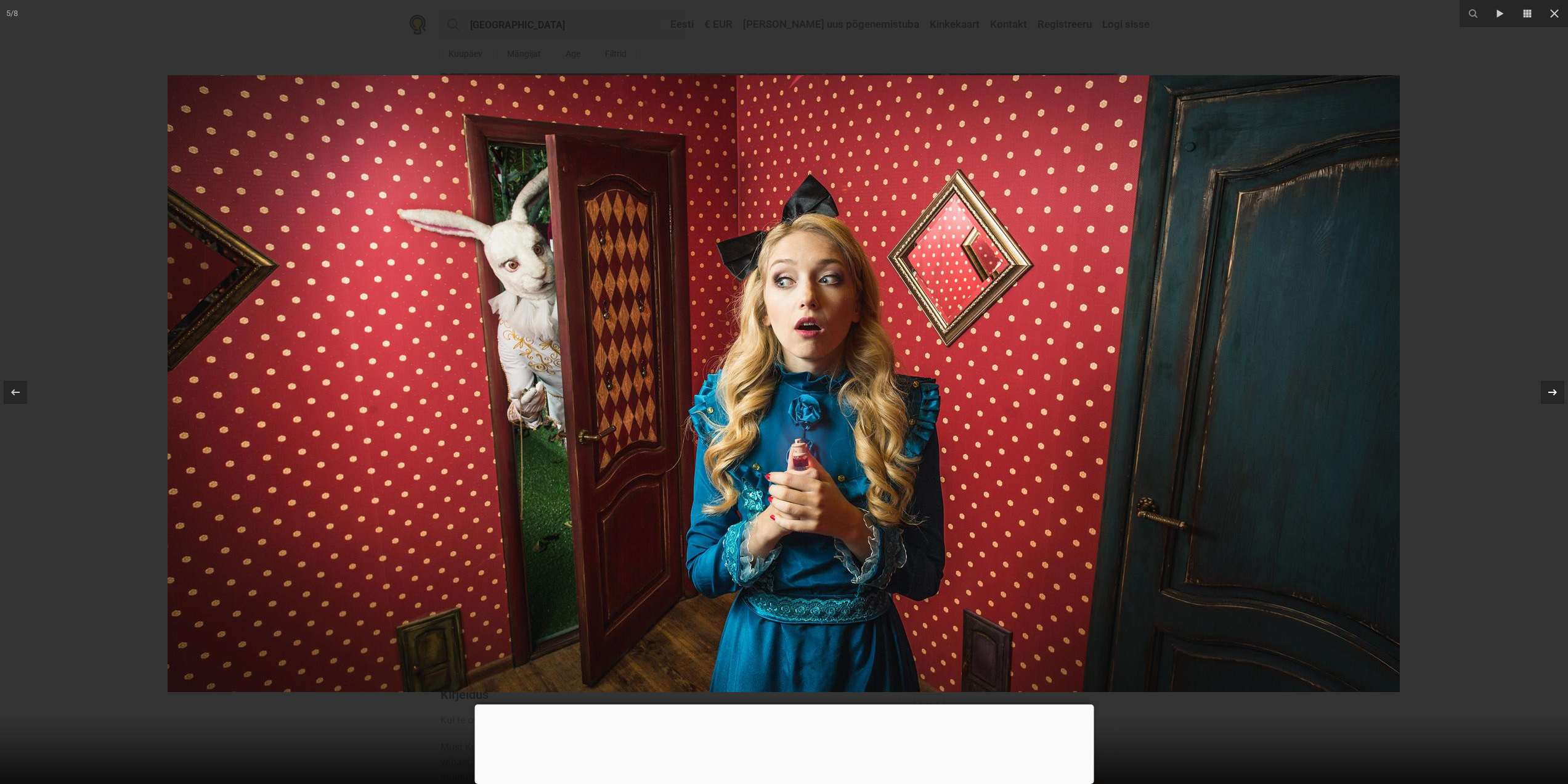
click at [1558, 397] on icon at bounding box center [1553, 392] width 15 height 15
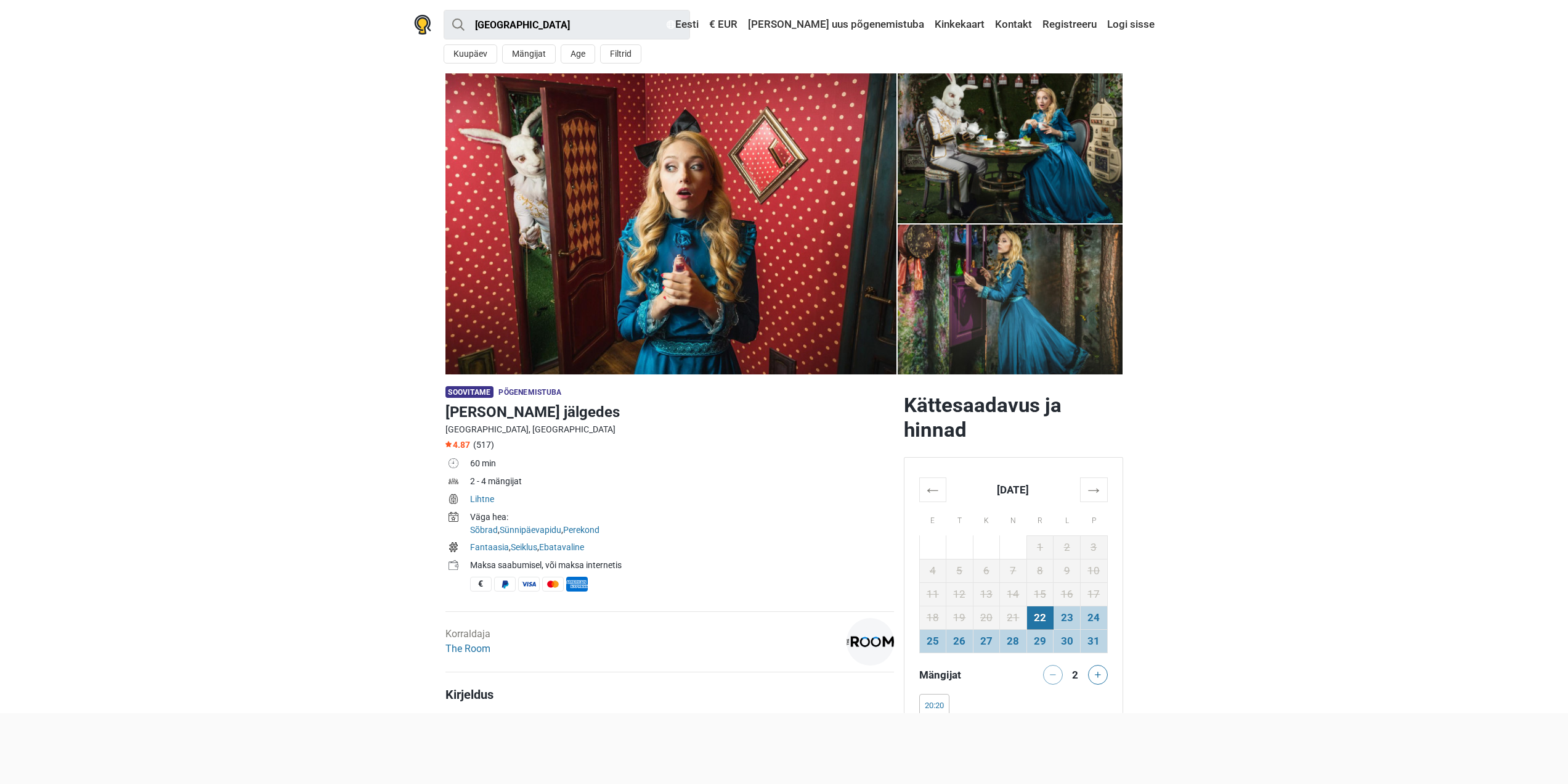
click at [1048, 329] on img at bounding box center [1010, 299] width 226 height 150
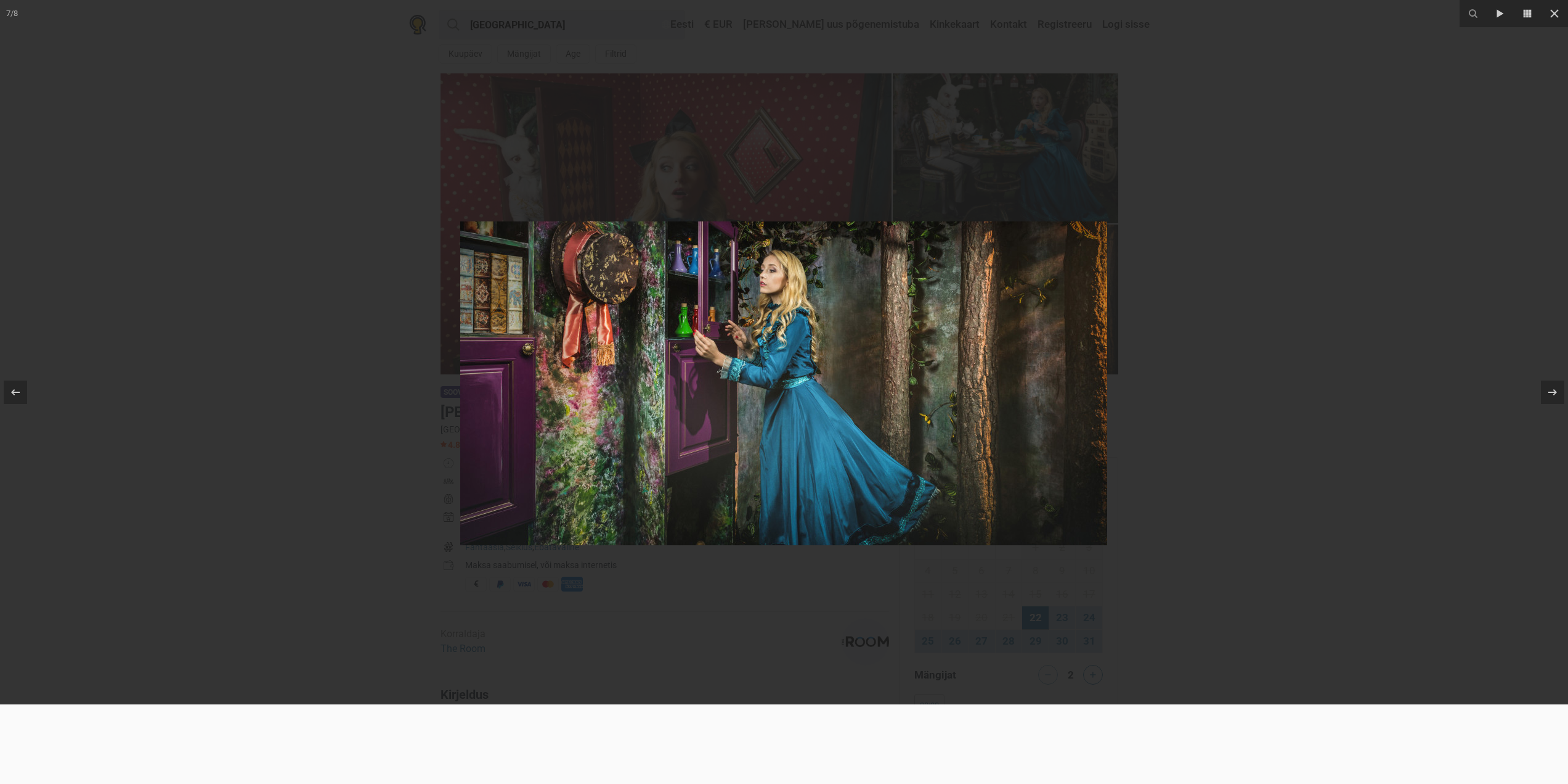
click at [1331, 356] on div at bounding box center [784, 392] width 1568 height 784
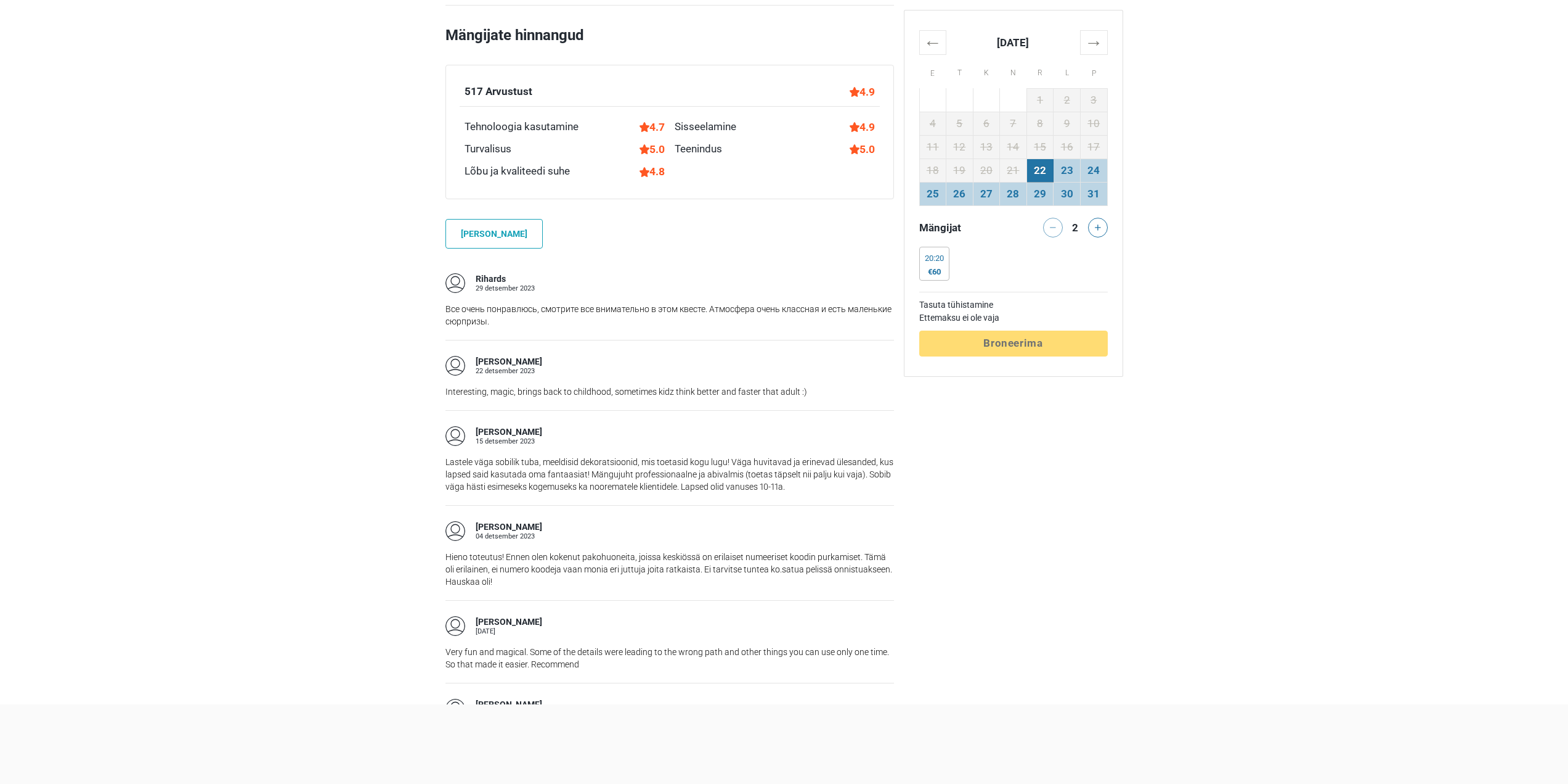
scroll to position [864, 0]
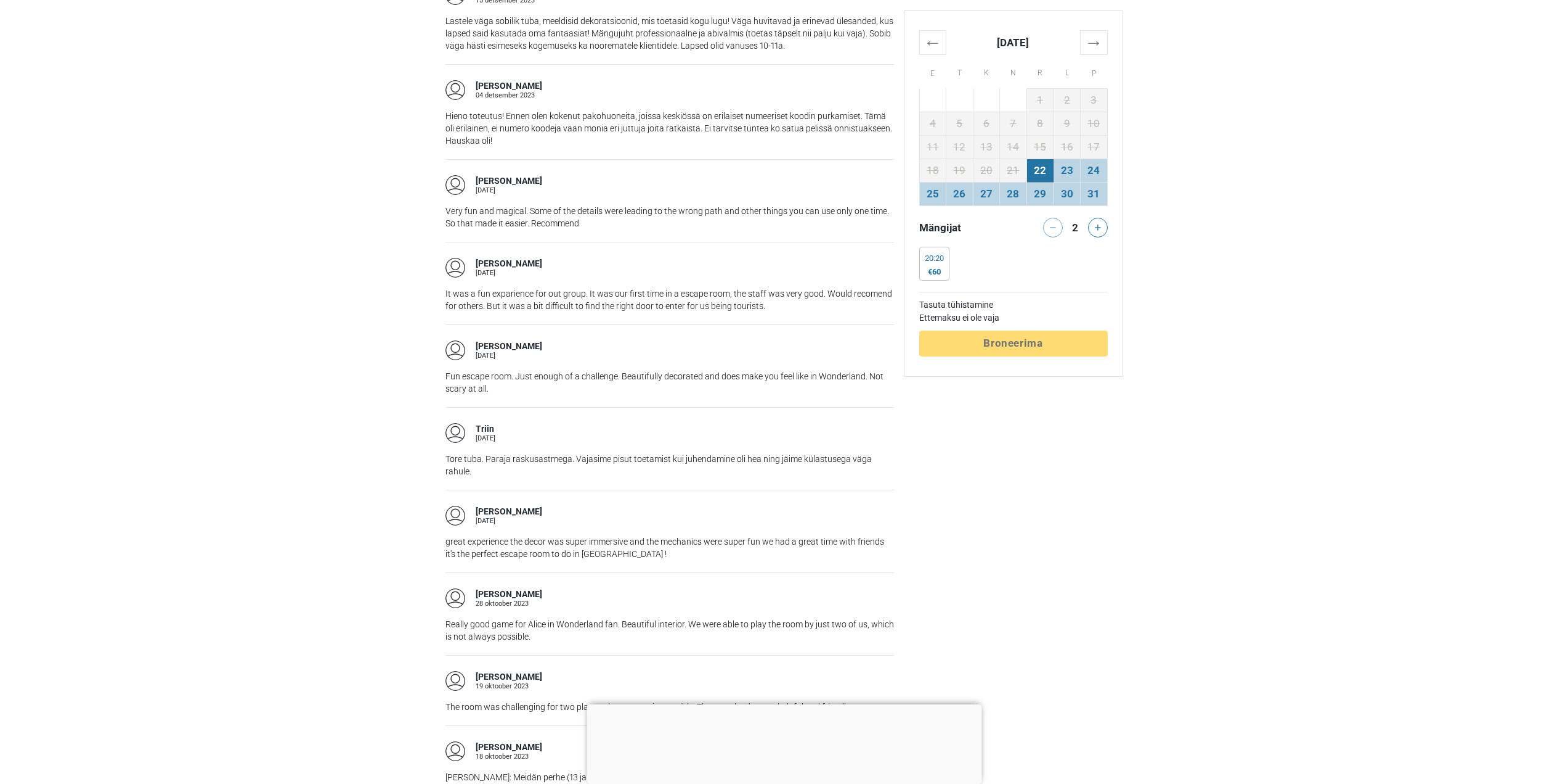
scroll to position [1234, 0]
click at [1025, 501] on div "Kättesaadavus ja hinnad ← [DATE] → E T K N R L P 28 29 30 31 1 2 3 4 5 6 7 8 9 …" at bounding box center [1013, 481] width 230 height 2644
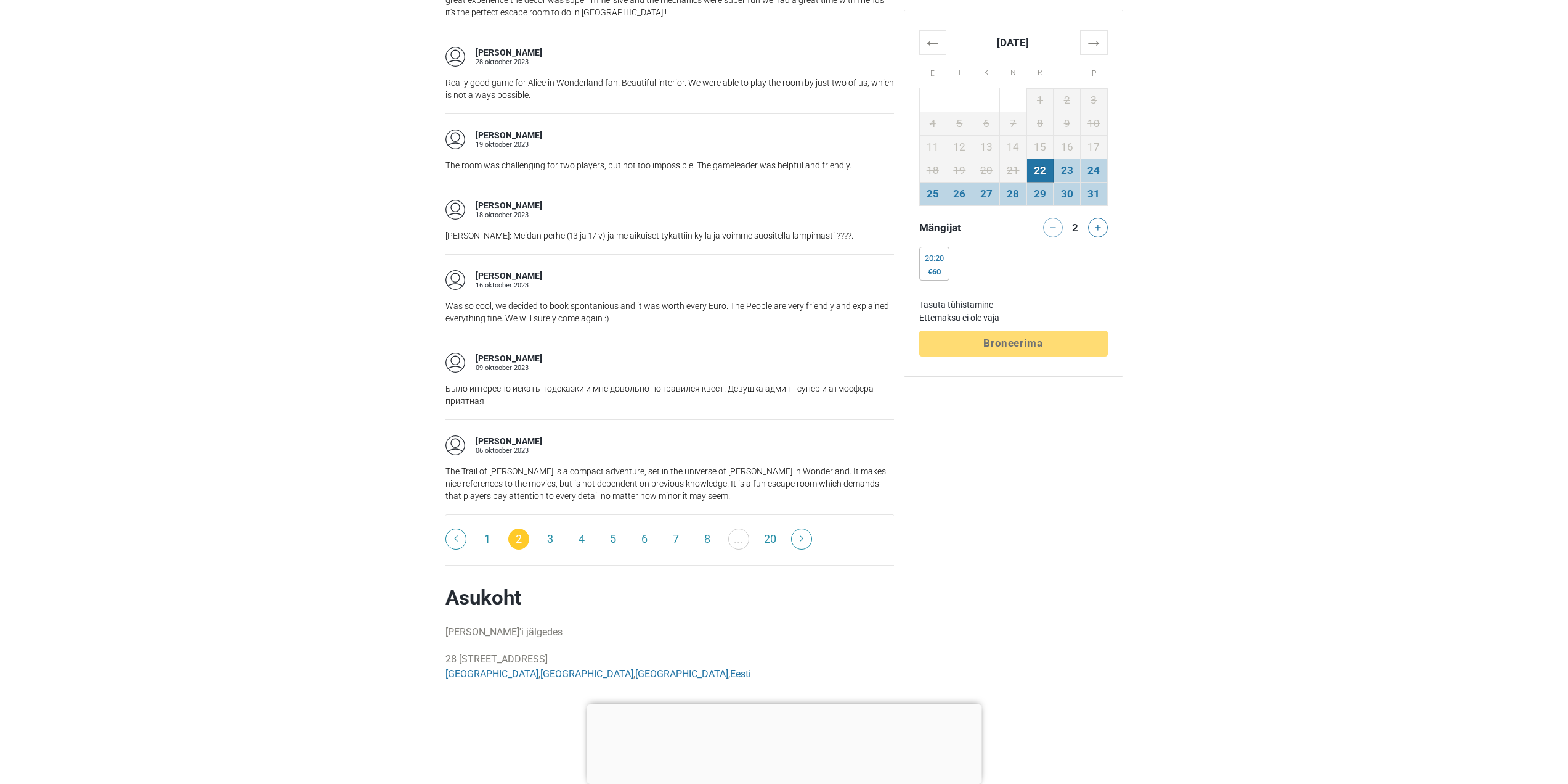
scroll to position [1776, 0]
click at [551, 536] on link "3" at bounding box center [550, 536] width 21 height 21
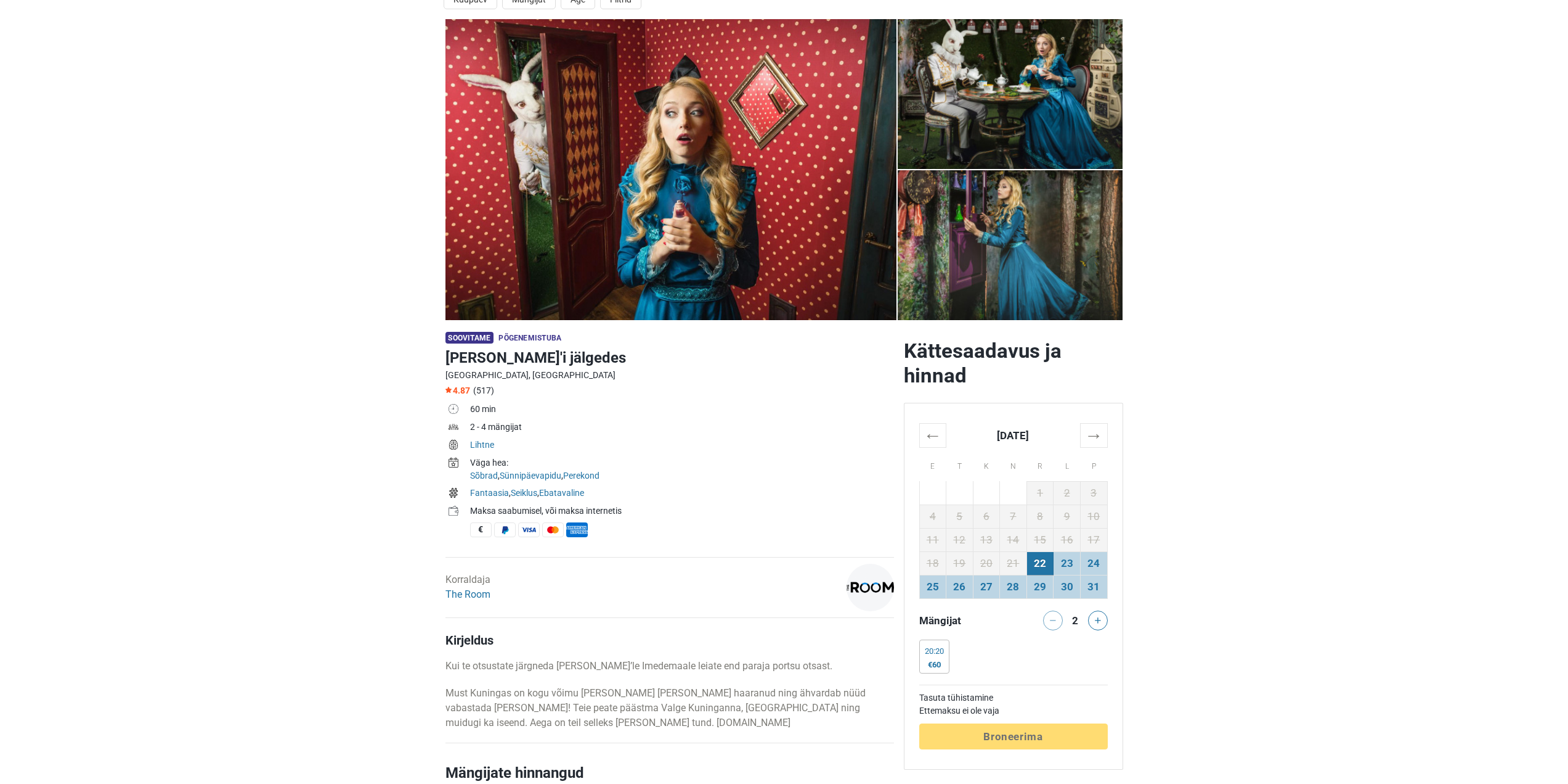
scroll to position [185, 0]
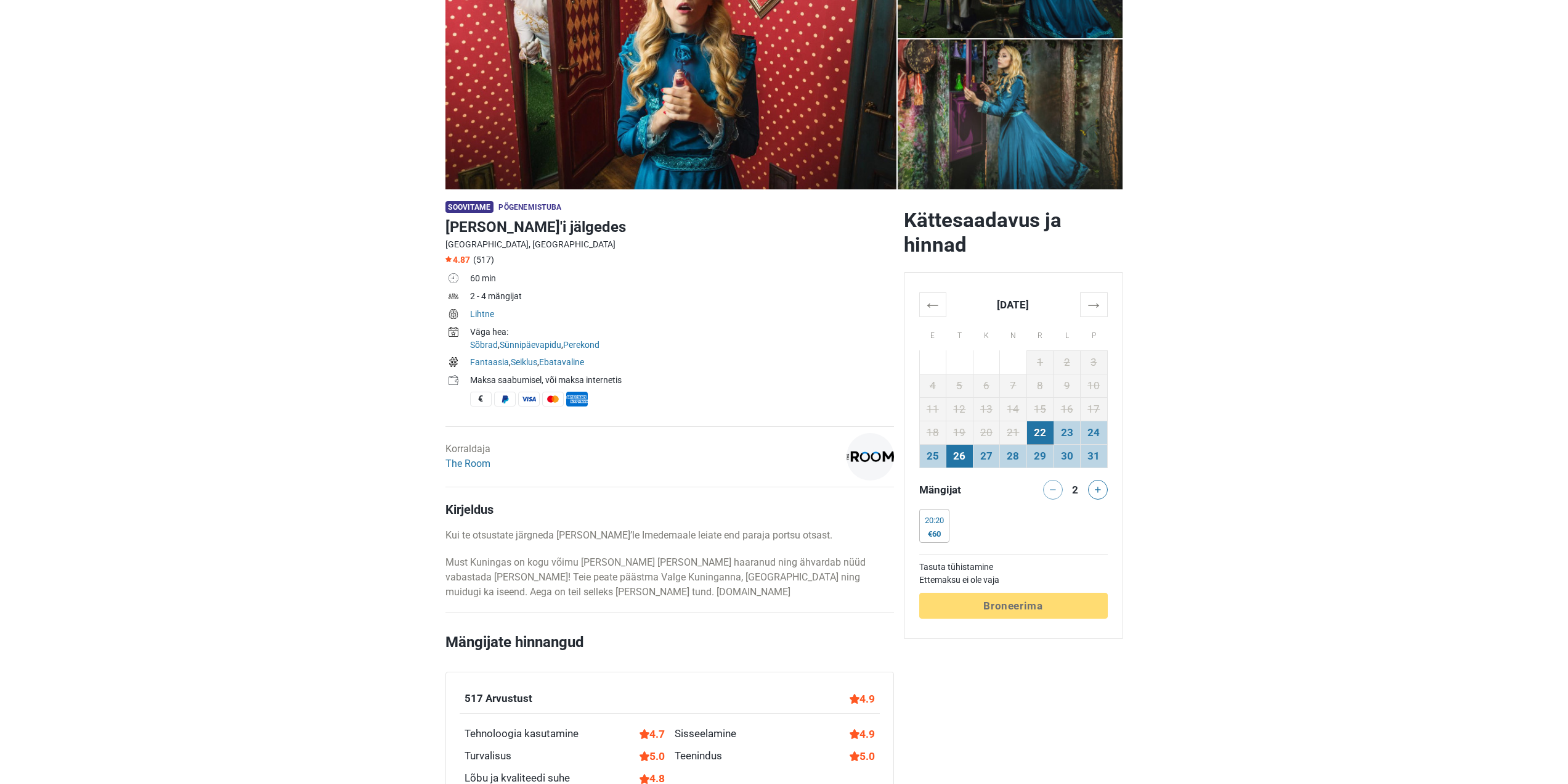
click at [959, 457] on td "26" at bounding box center [959, 456] width 27 height 24
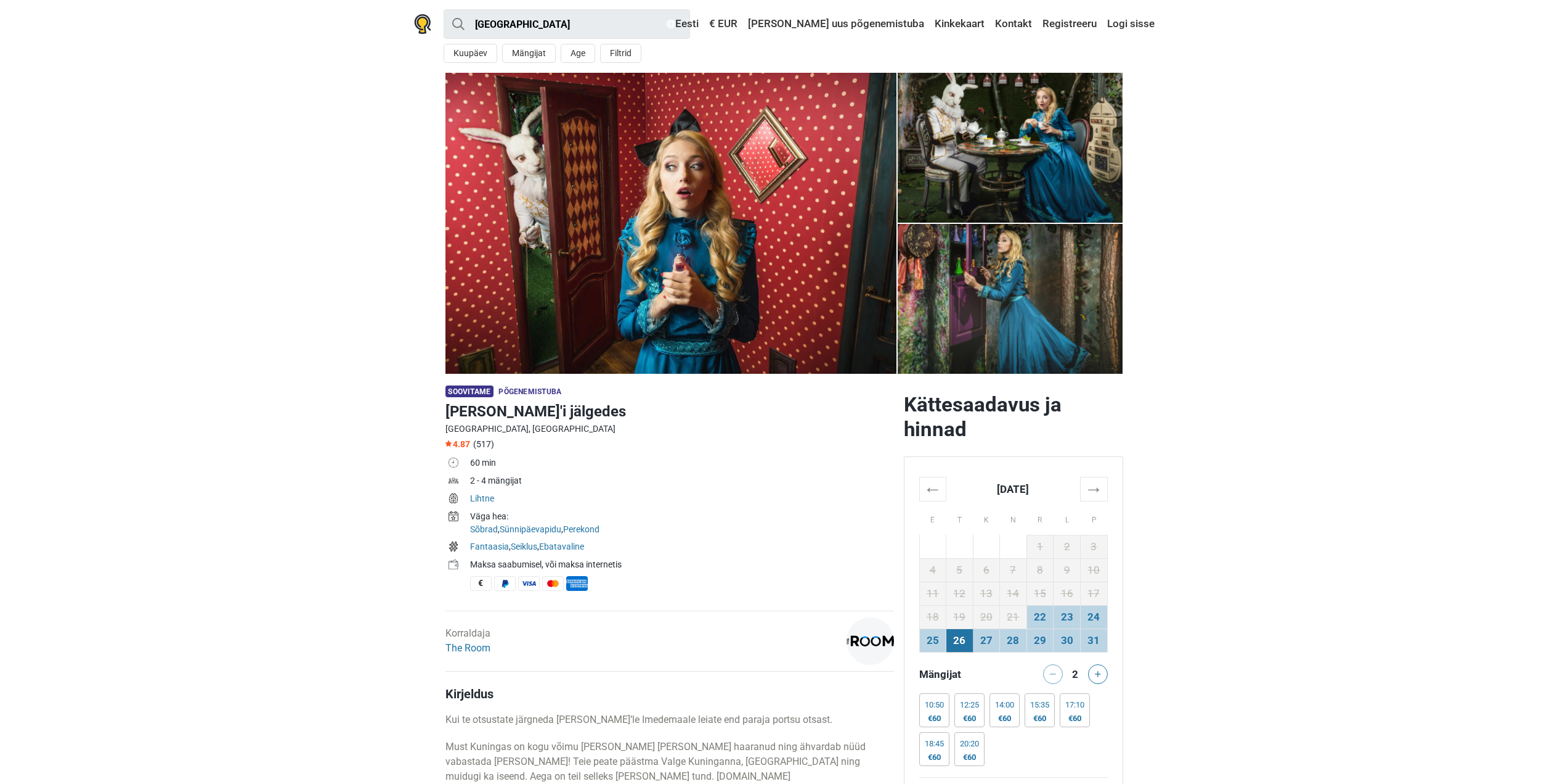
scroll to position [0, 0]
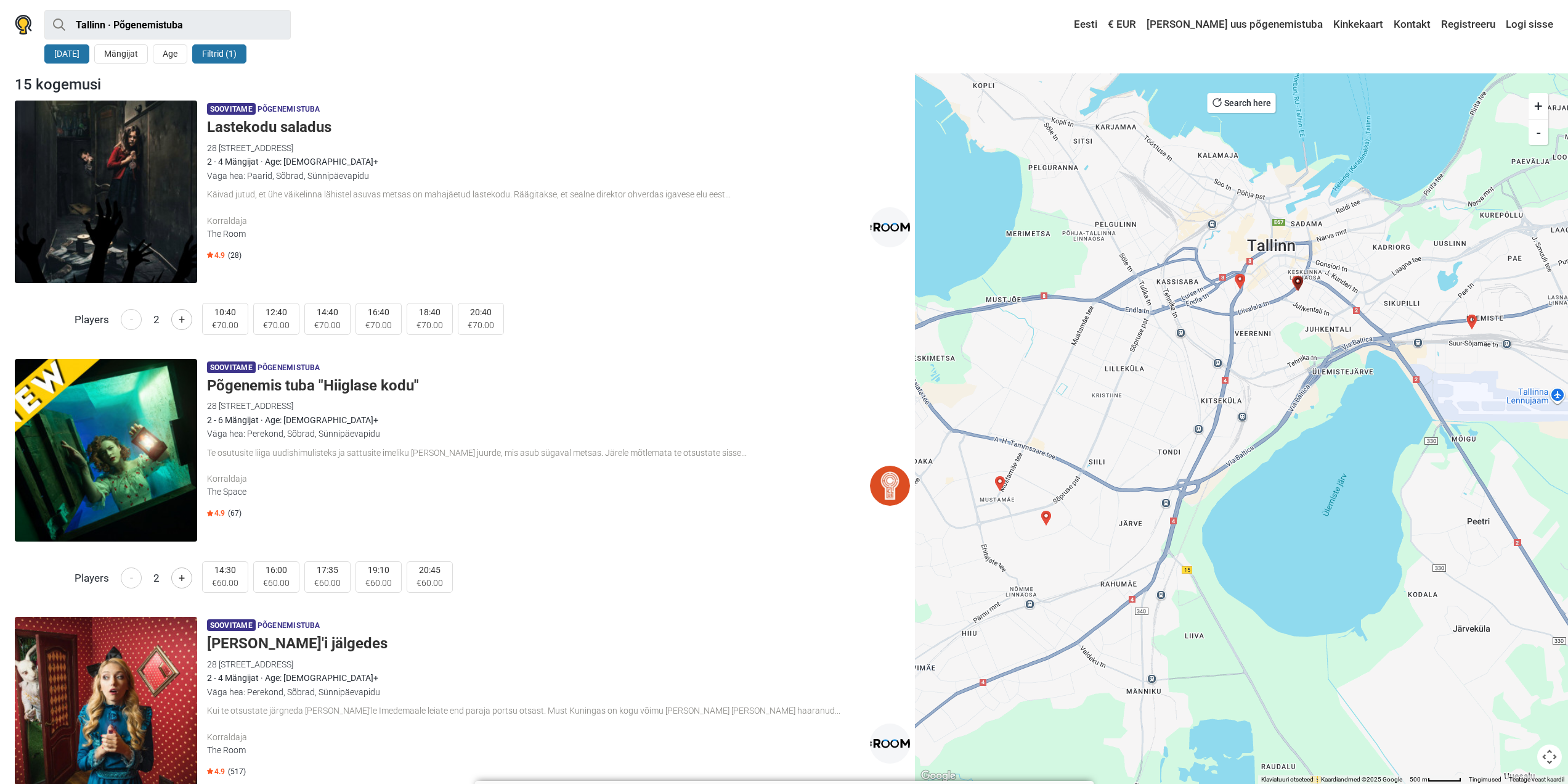
scroll to position [2920, 0]
